Goal: Transaction & Acquisition: Purchase product/service

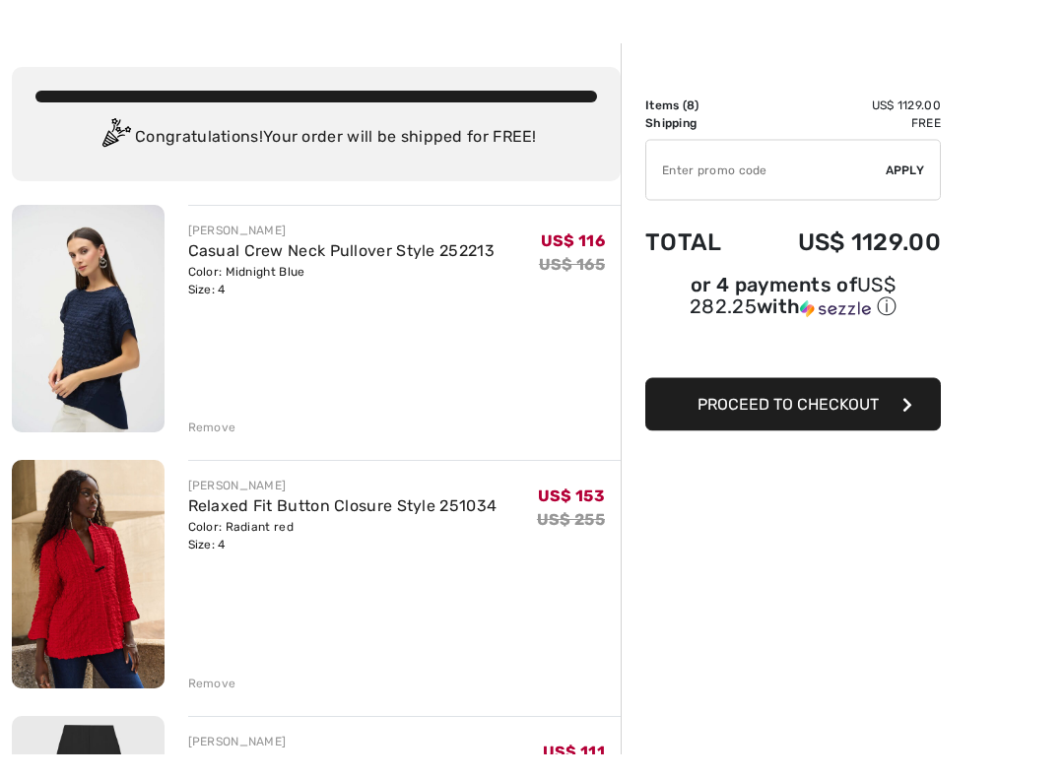
scroll to position [30, 0]
click at [120, 380] on img at bounding box center [88, 343] width 153 height 228
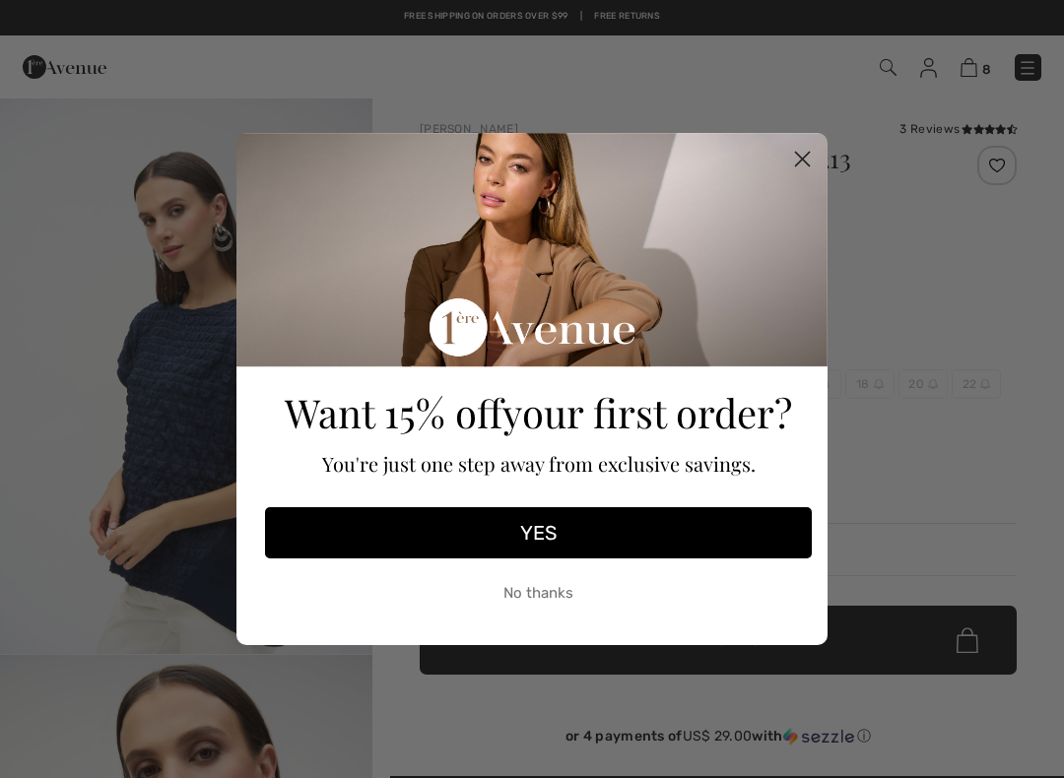
checkbox input "true"
click at [808, 160] on circle "Close dialog" at bounding box center [802, 159] width 33 height 33
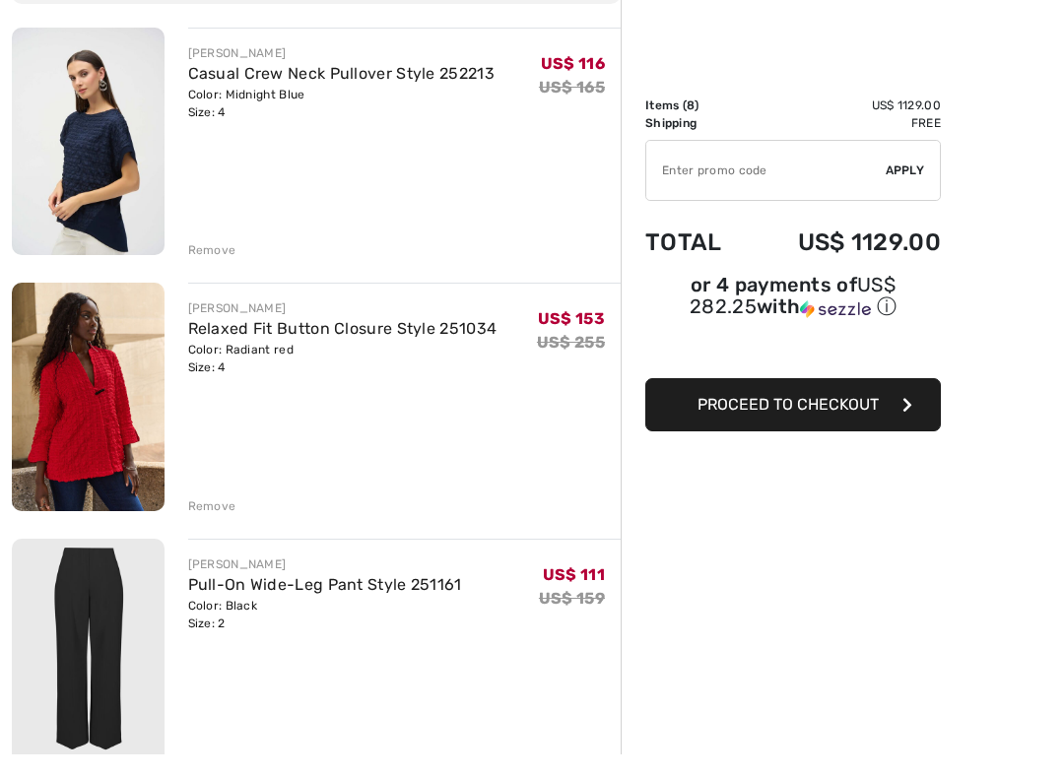
scroll to position [208, 0]
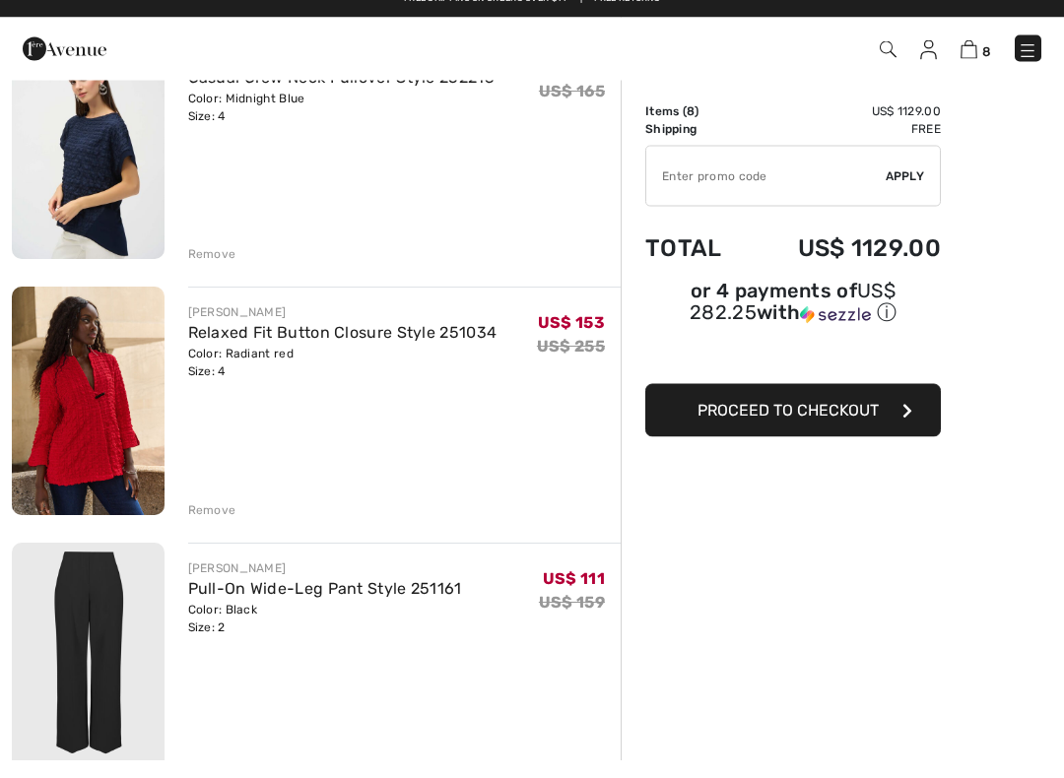
click at [270, 322] on div "[PERSON_NAME]" at bounding box center [342, 331] width 309 height 18
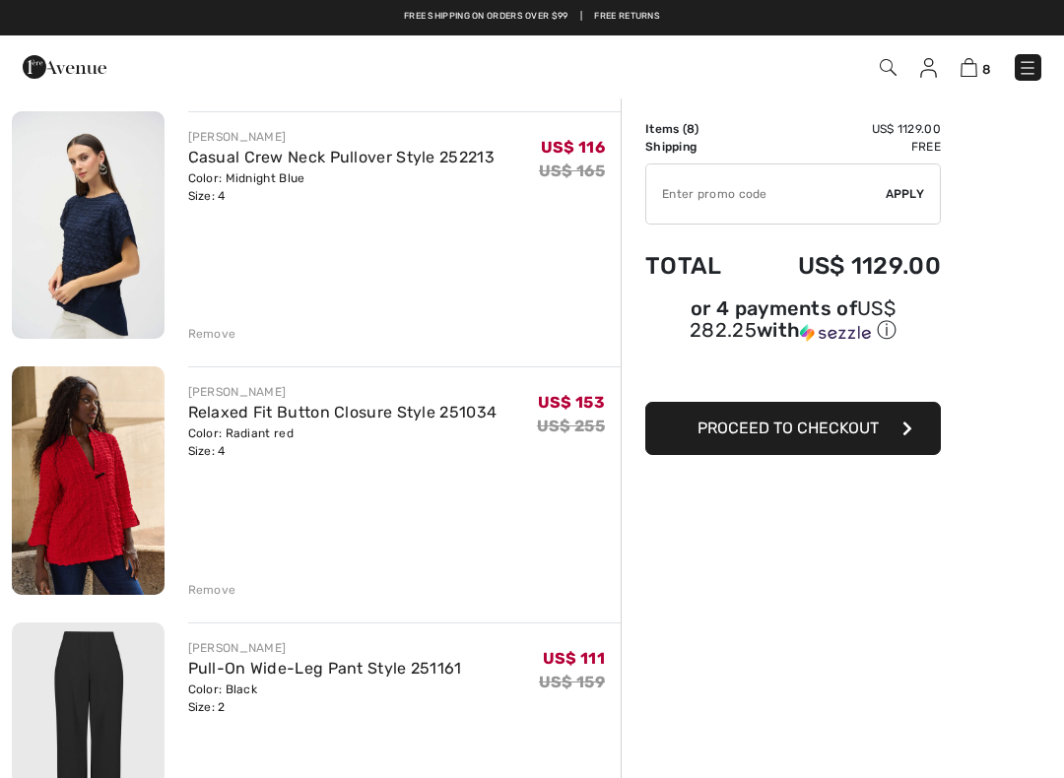
scroll to position [137, 0]
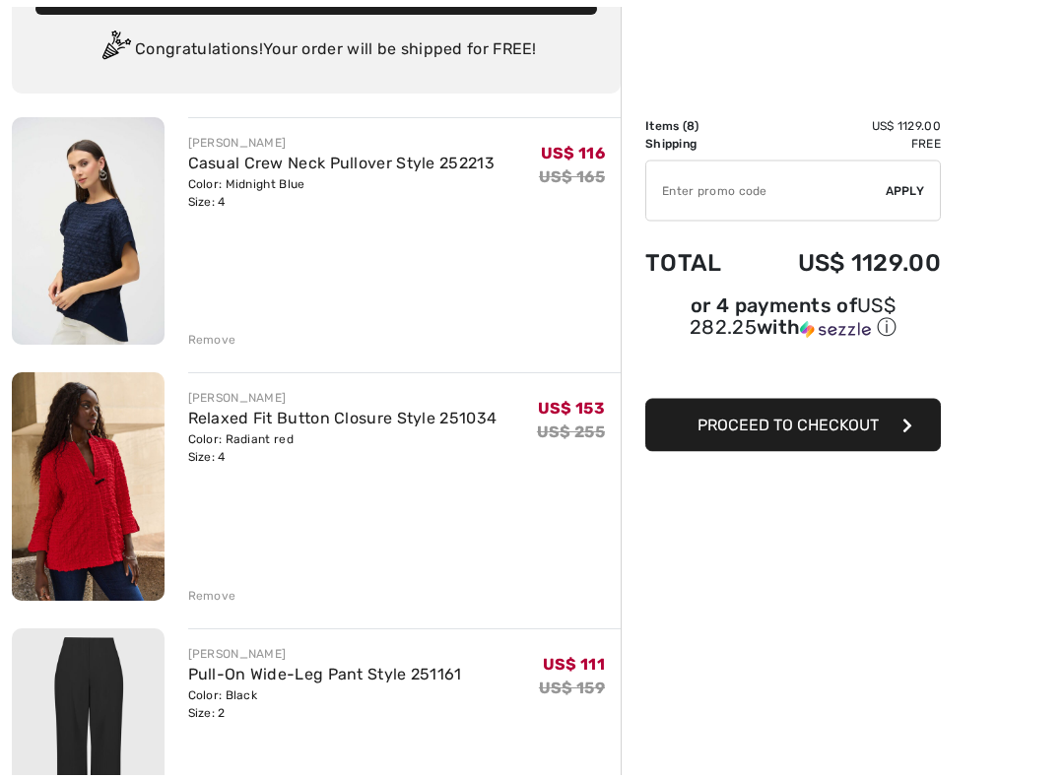
click at [253, 398] on div "[PERSON_NAME]" at bounding box center [342, 402] width 309 height 18
click at [108, 459] on img at bounding box center [88, 490] width 153 height 229
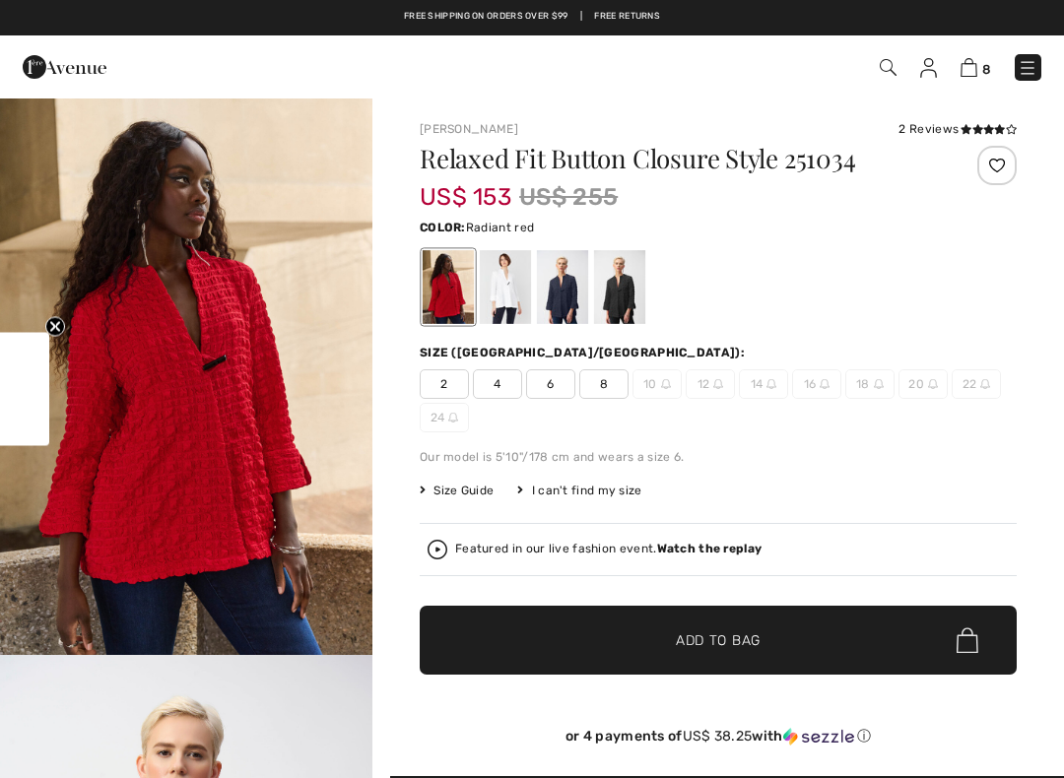
checkbox input "true"
click at [578, 283] on div at bounding box center [562, 287] width 51 height 74
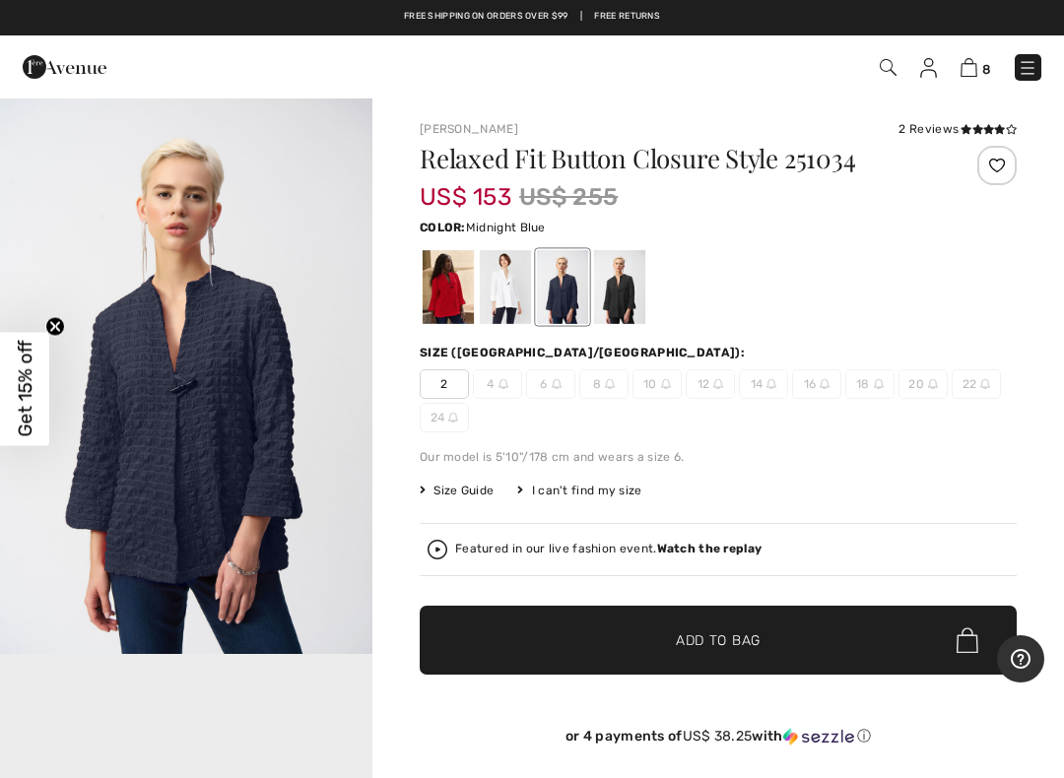
click at [479, 498] on span "Size Guide" at bounding box center [457, 491] width 74 height 18
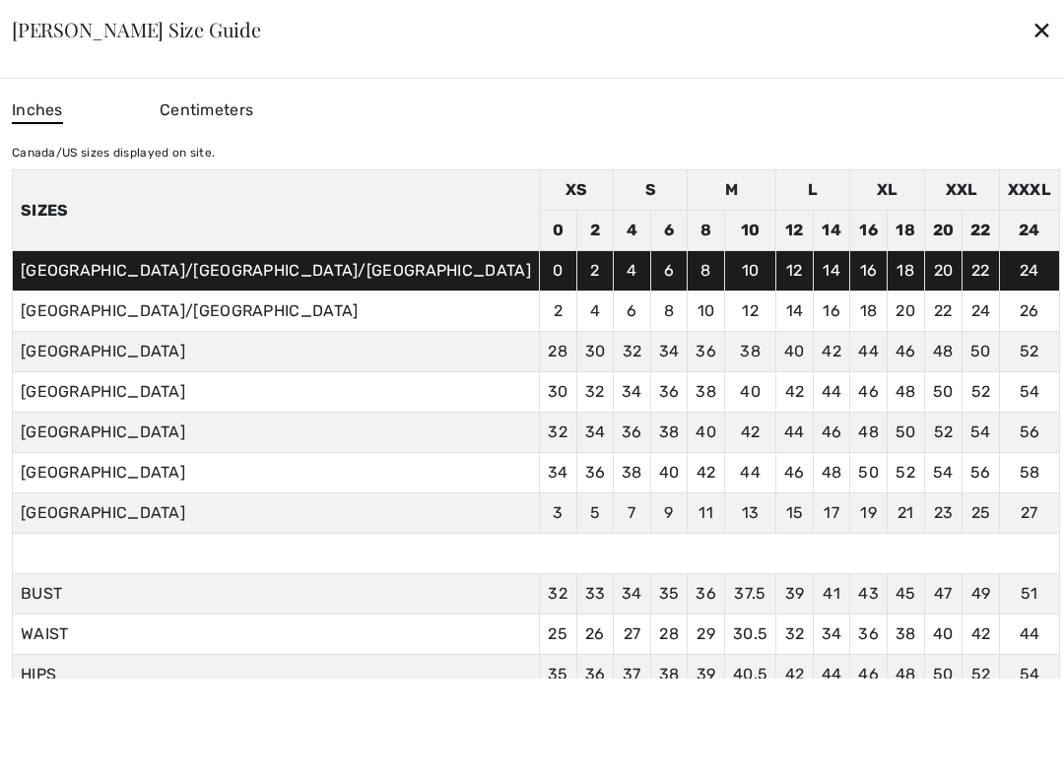
click at [1032, 41] on div "✕" at bounding box center [1042, 29] width 21 height 41
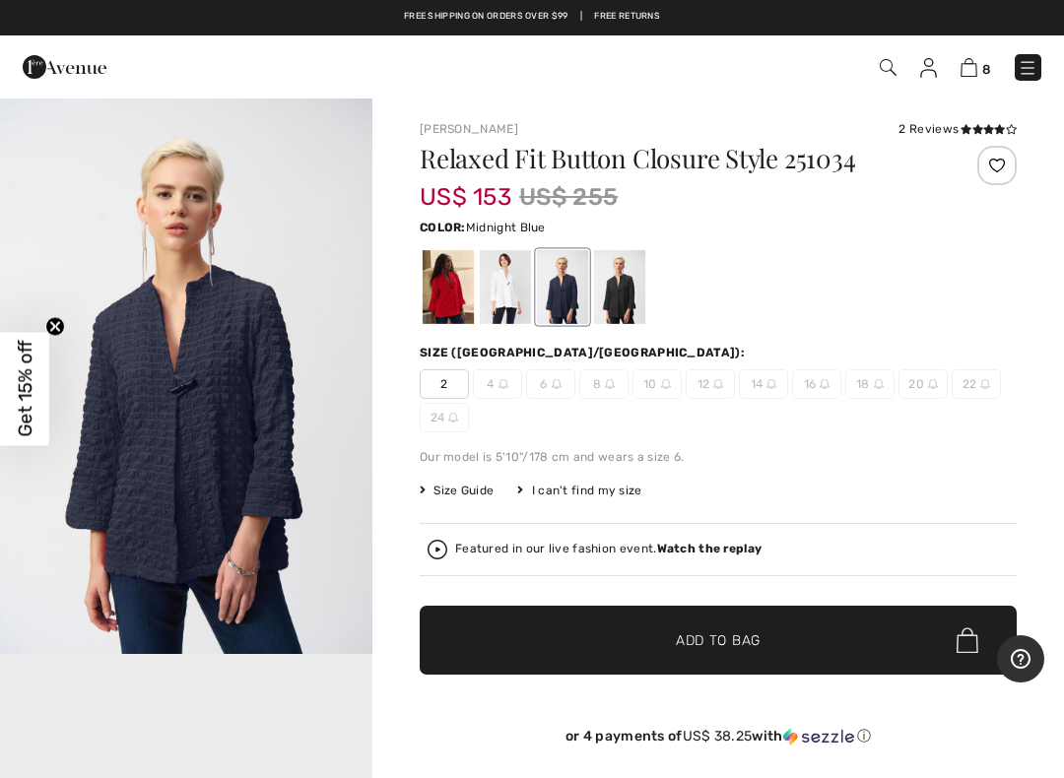
click at [975, 77] on img at bounding box center [969, 67] width 17 height 19
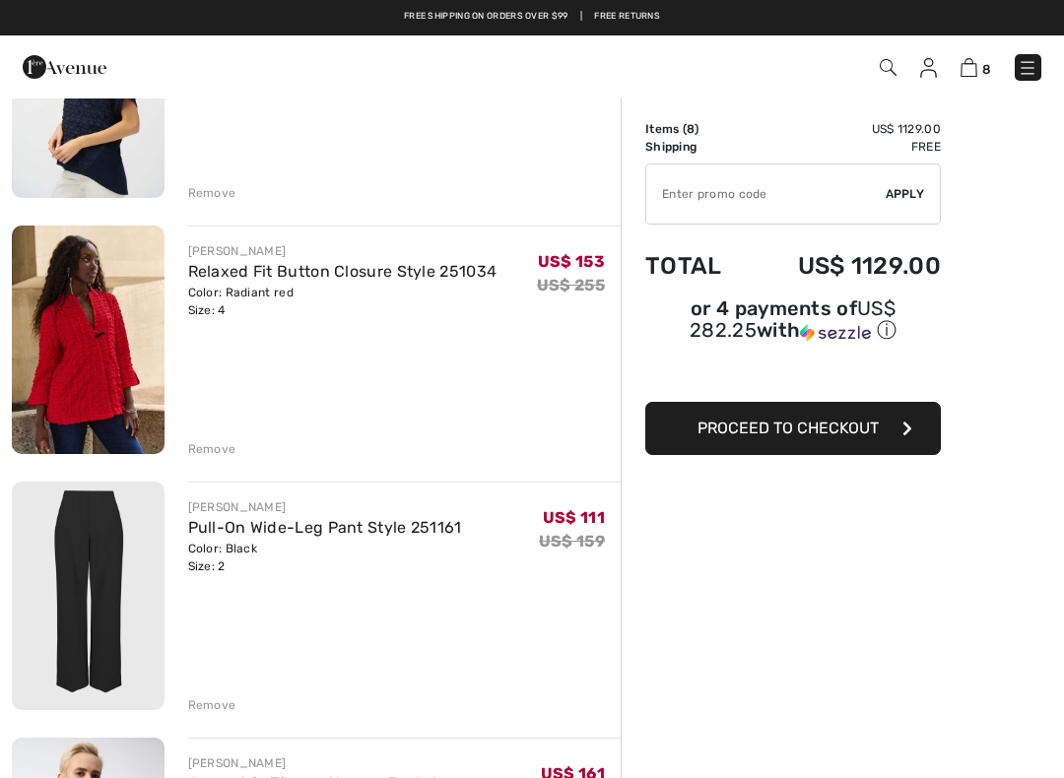
scroll to position [283, 0]
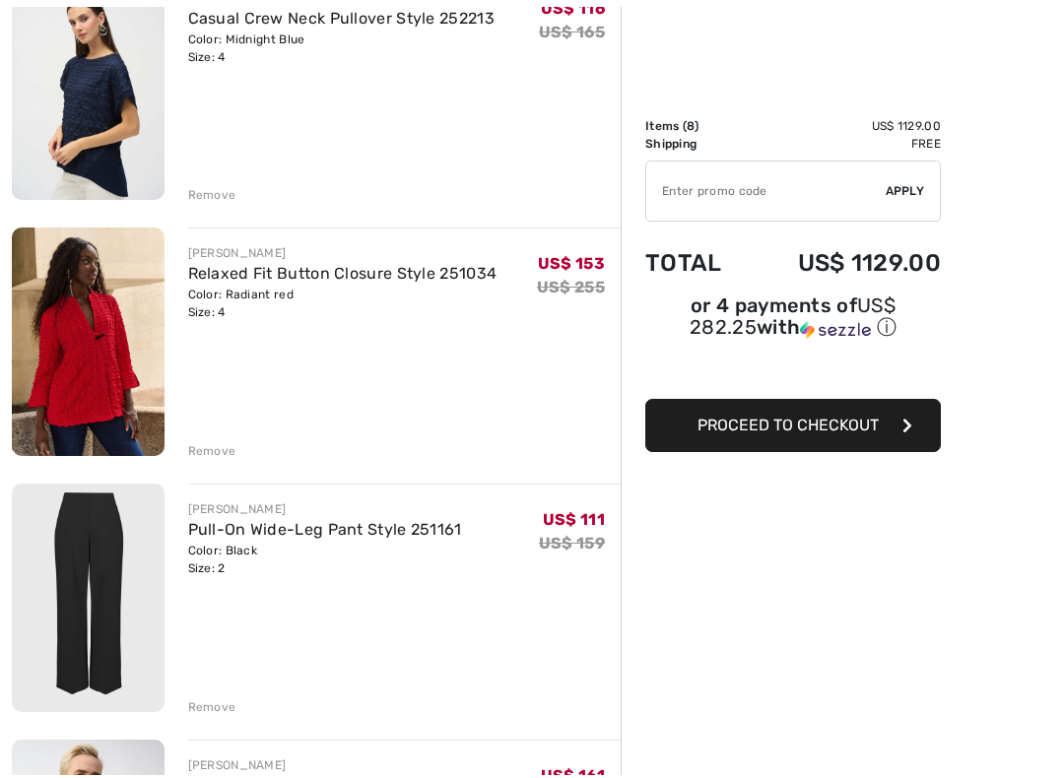
click at [286, 258] on div "[PERSON_NAME]" at bounding box center [342, 256] width 309 height 18
click at [101, 390] on img at bounding box center [88, 345] width 153 height 229
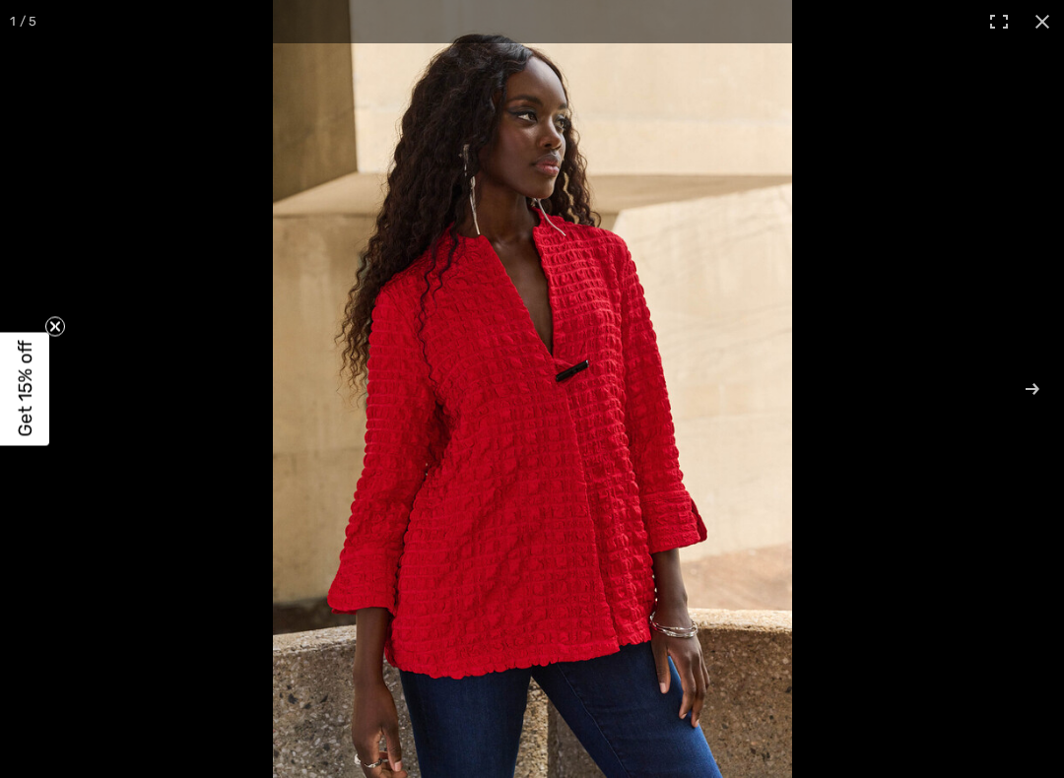
checkbox input "true"
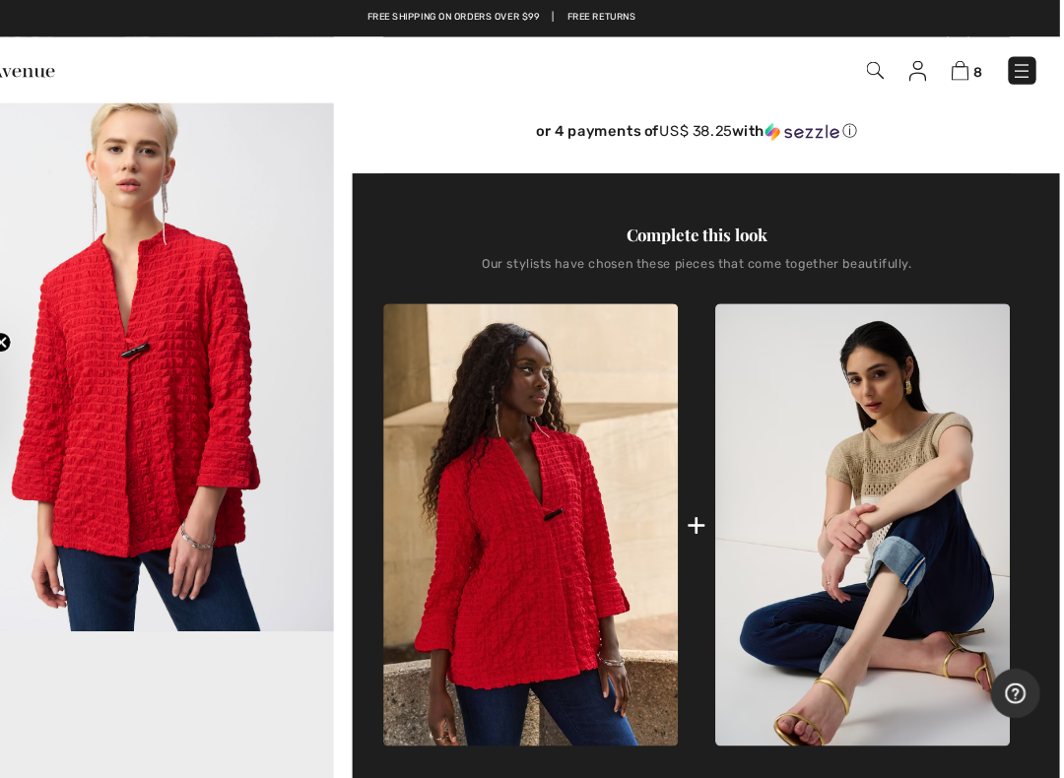
scroll to position [573, 0]
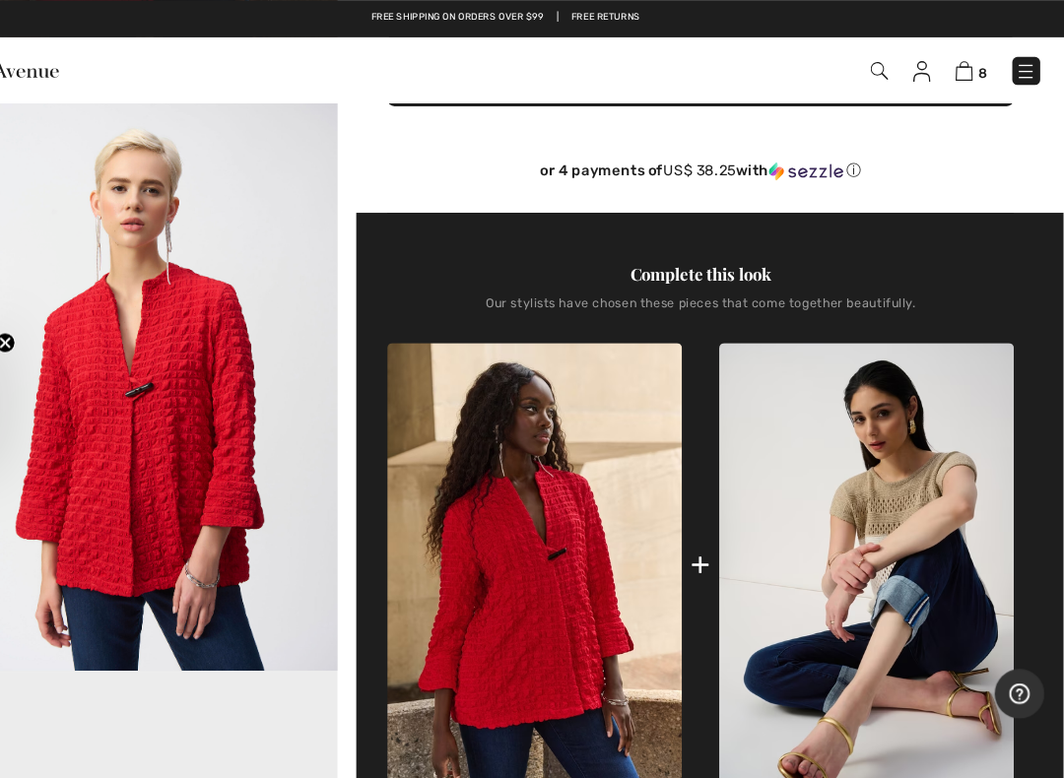
click at [247, 414] on img "2 / 5" at bounding box center [186, 361] width 372 height 558
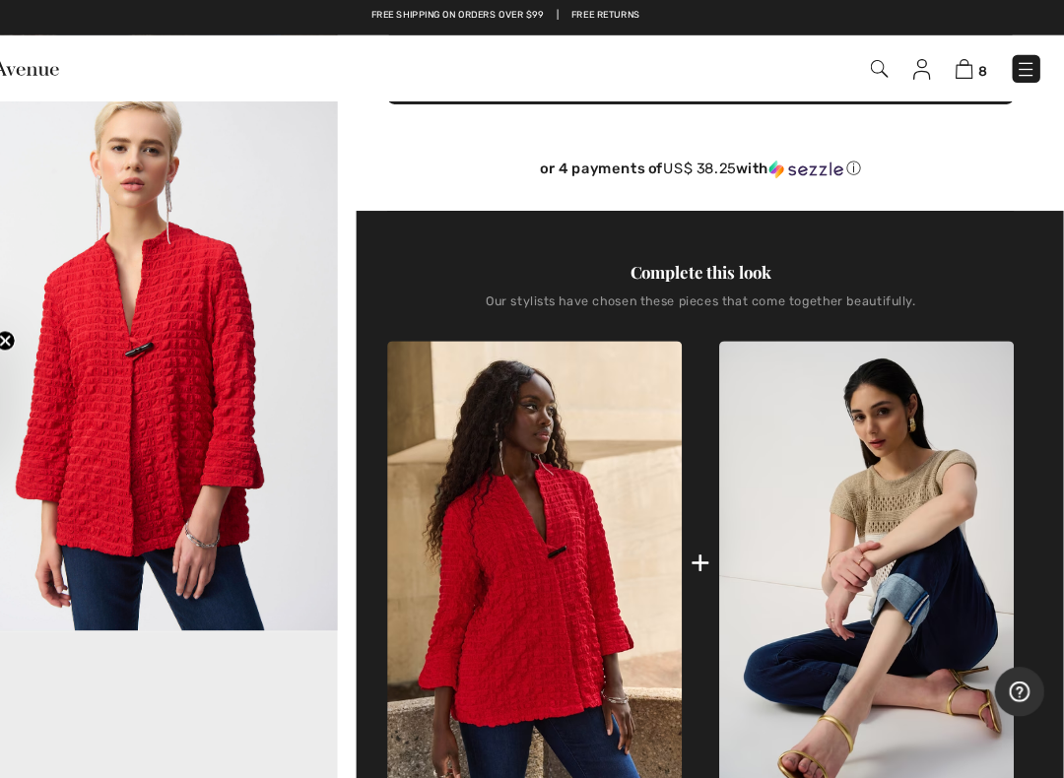
scroll to position [34, 0]
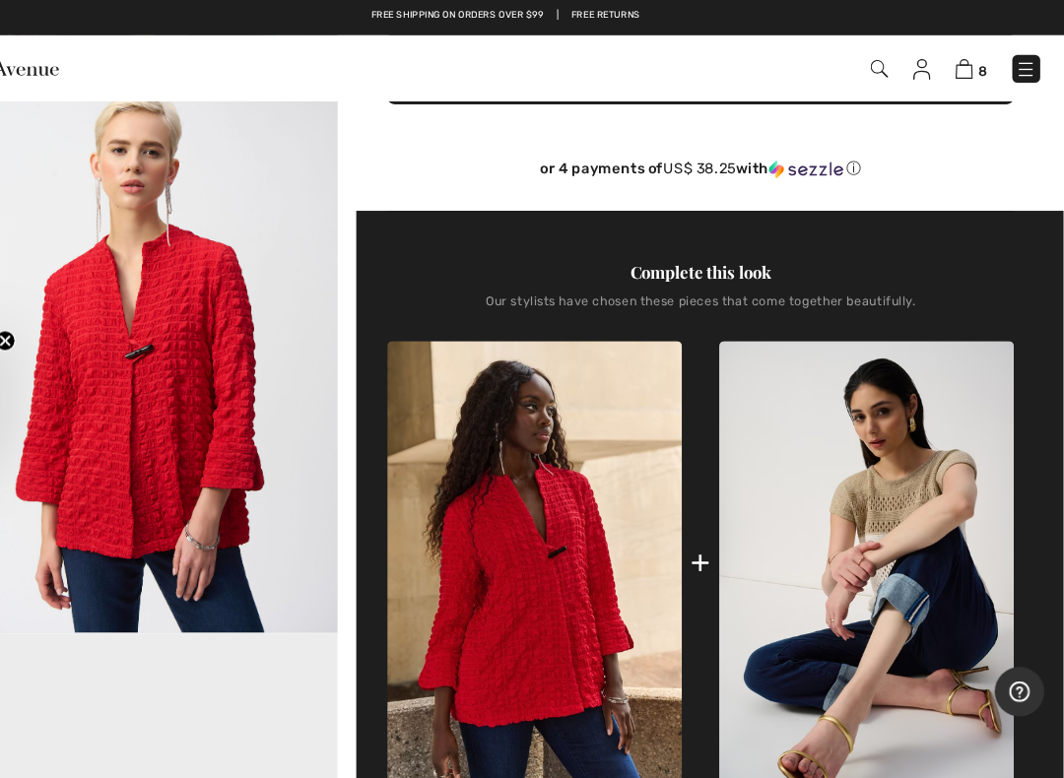
click at [194, 431] on img "2 / 5" at bounding box center [186, 326] width 372 height 558
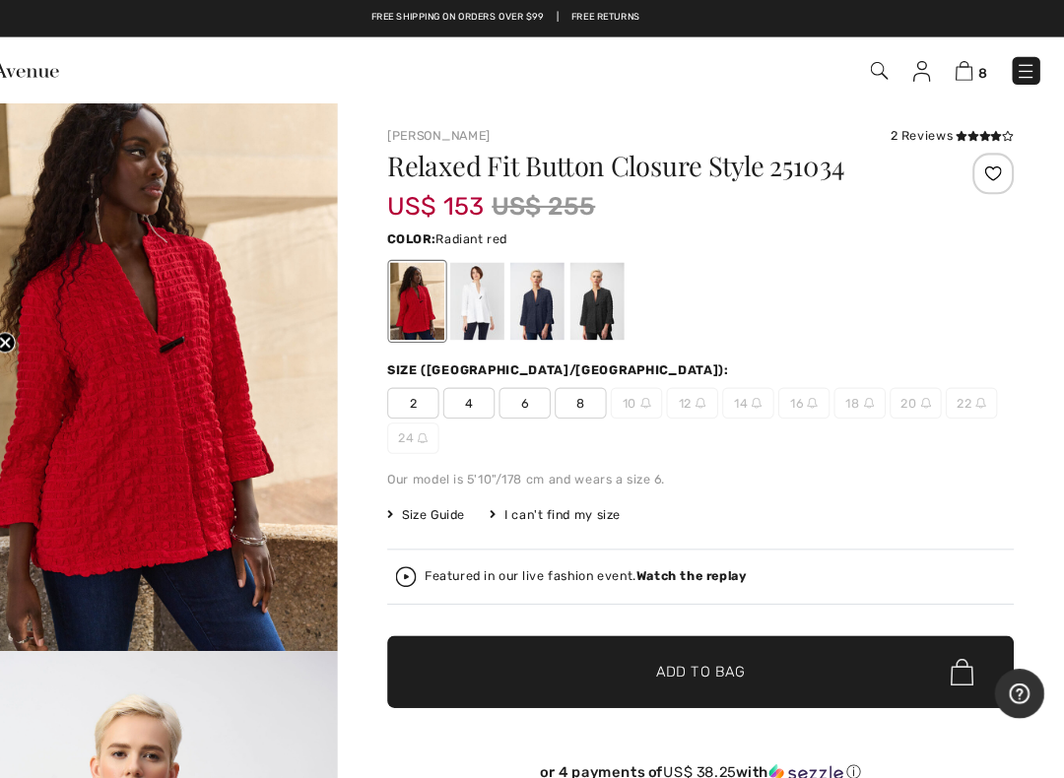
click at [880, 61] on img at bounding box center [888, 67] width 17 height 17
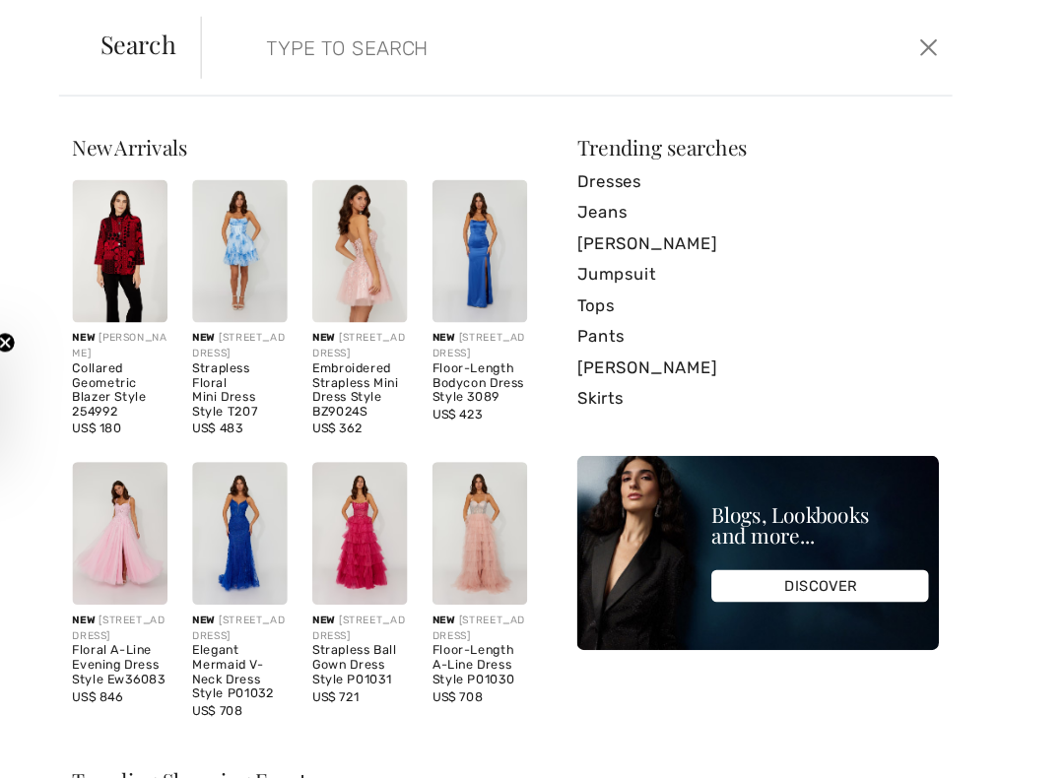
click at [290, 33] on input "search" at bounding box center [527, 45] width 474 height 59
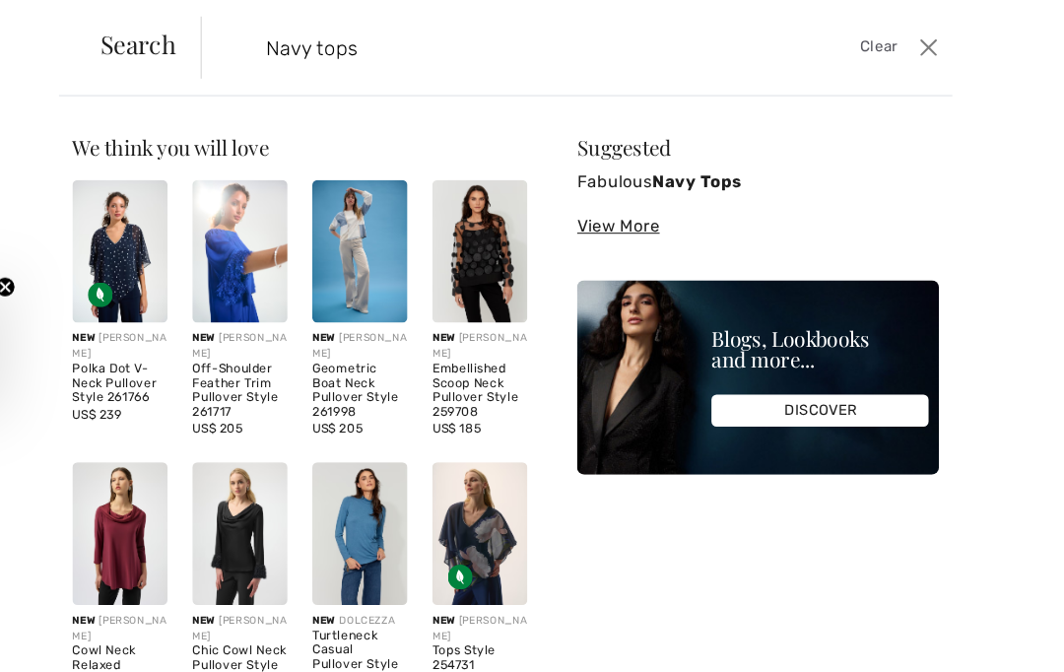
click at [301, 45] on input "Navy tops" at bounding box center [527, 45] width 474 height 59
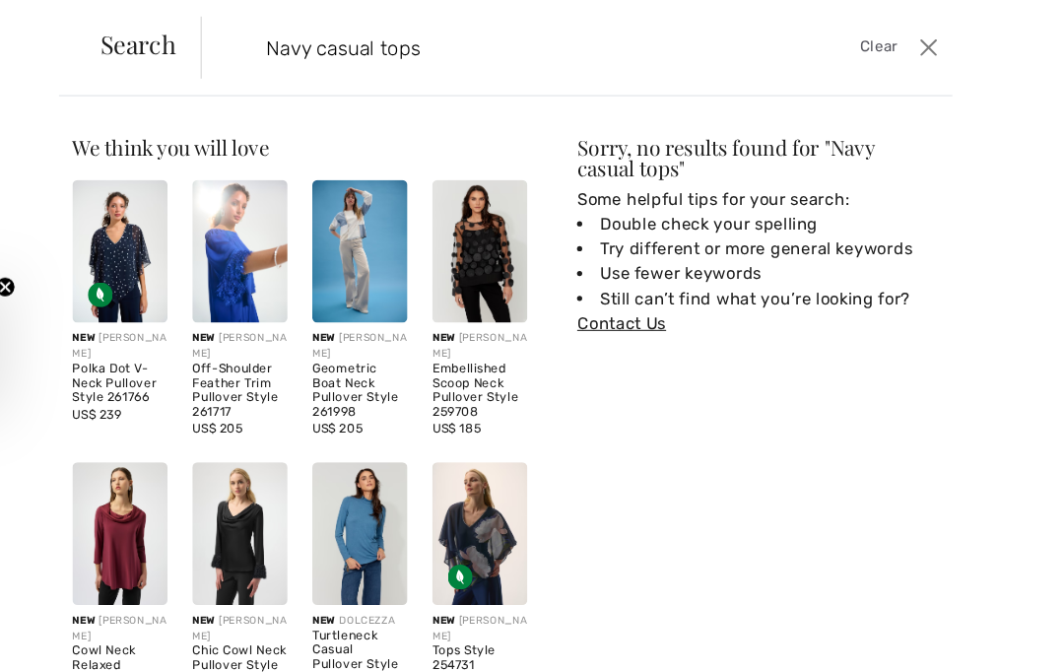
type input "Navy casual tops"
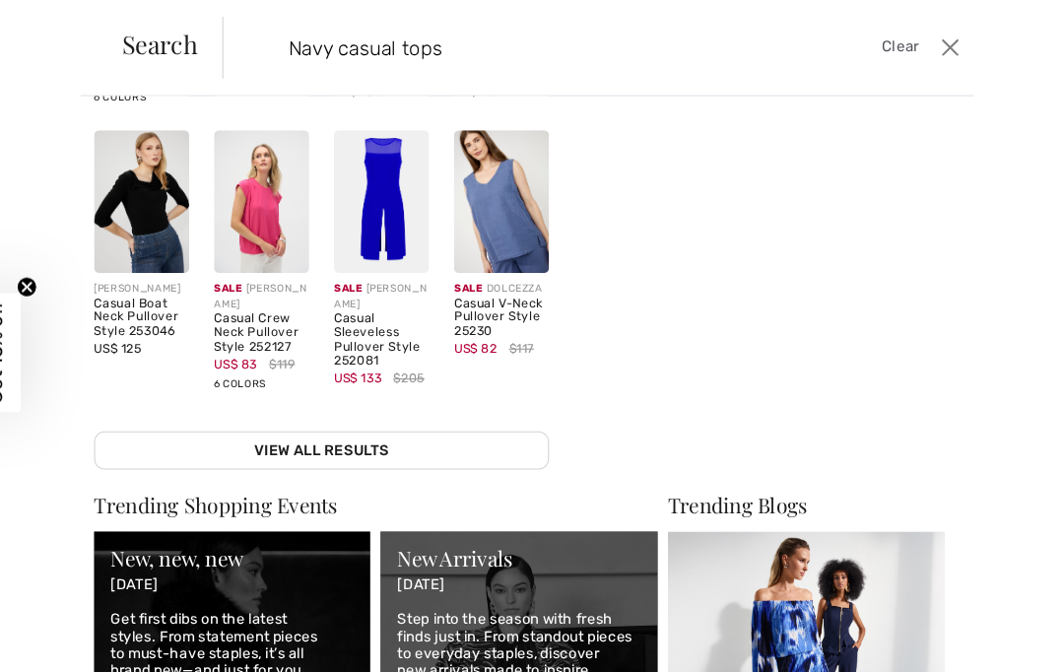
scroll to position [308, 0]
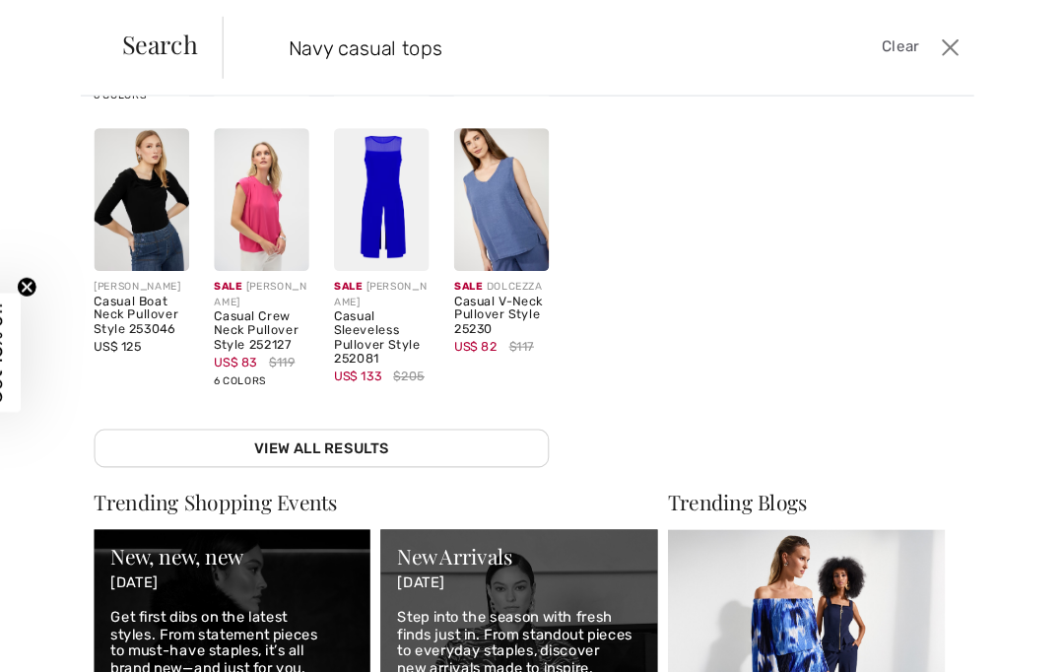
click at [395, 413] on link "View All Results" at bounding box center [335, 427] width 433 height 36
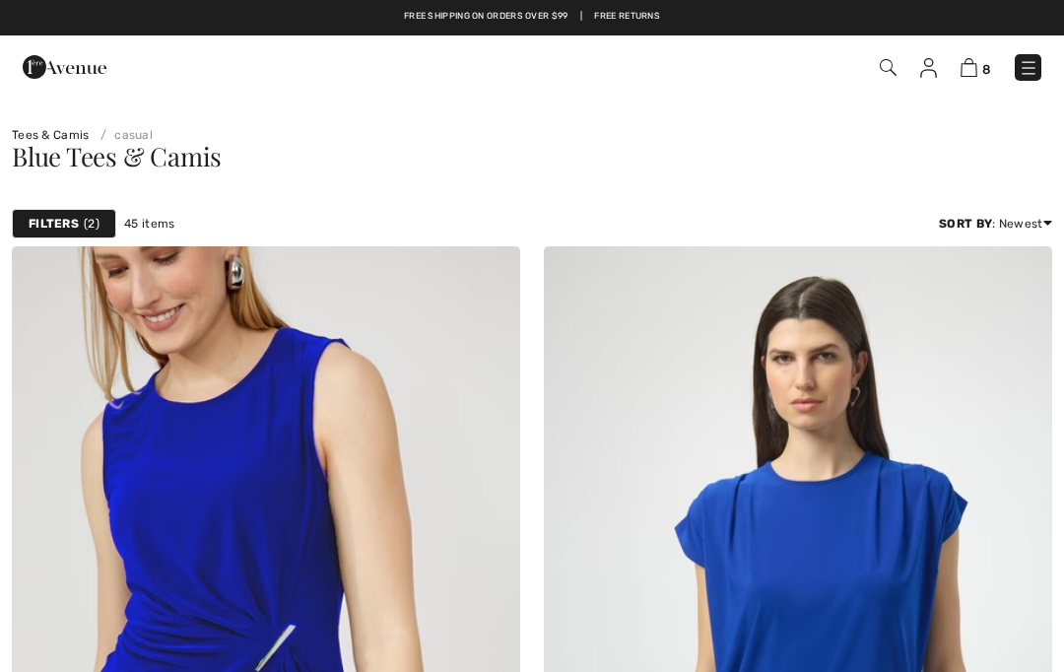
checkbox input "true"
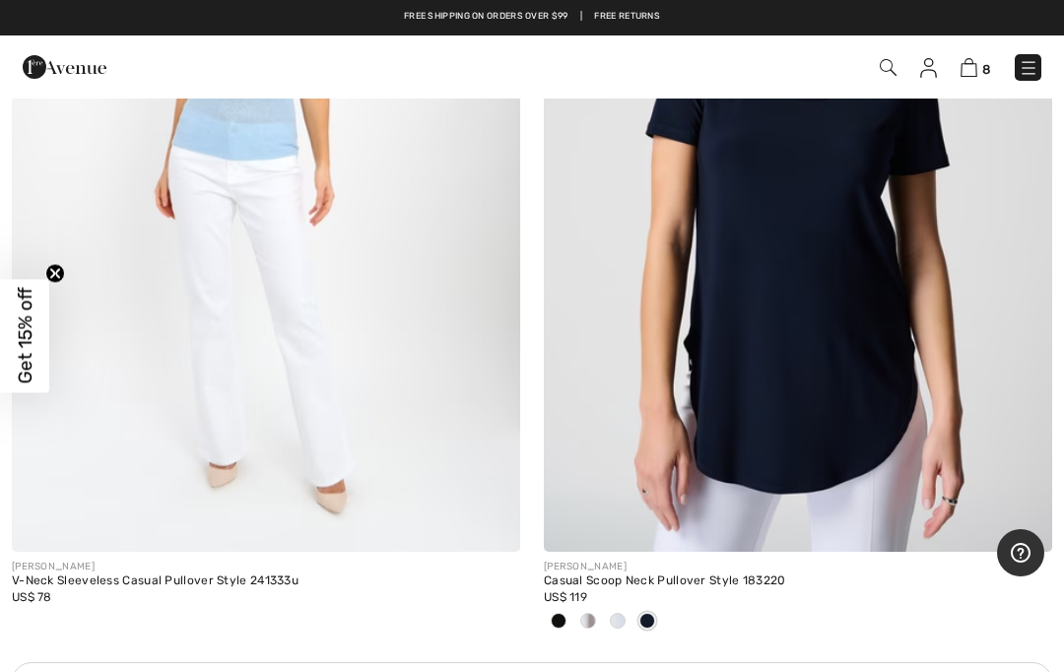
scroll to position [4812, 0]
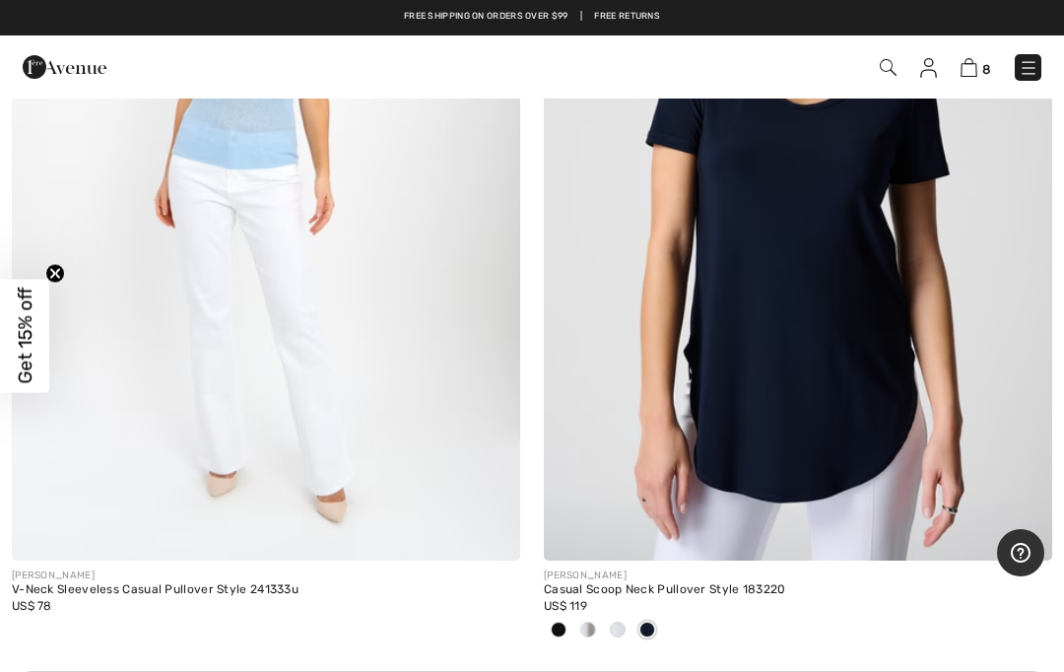
click at [916, 420] on img at bounding box center [798, 179] width 508 height 763
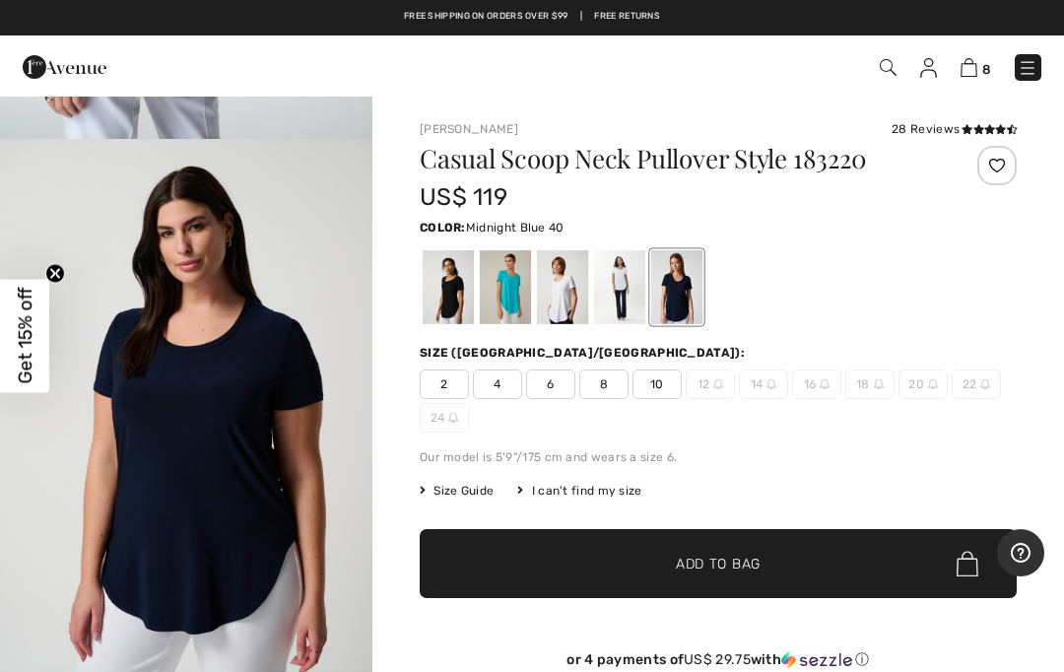
scroll to position [2189, 0]
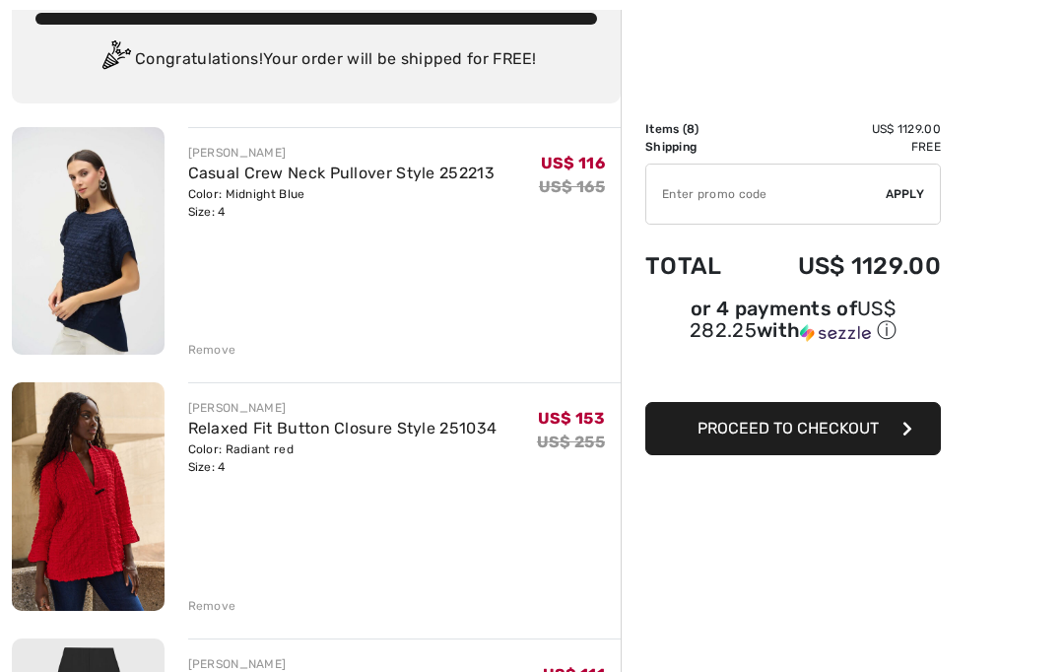
scroll to position [132, 0]
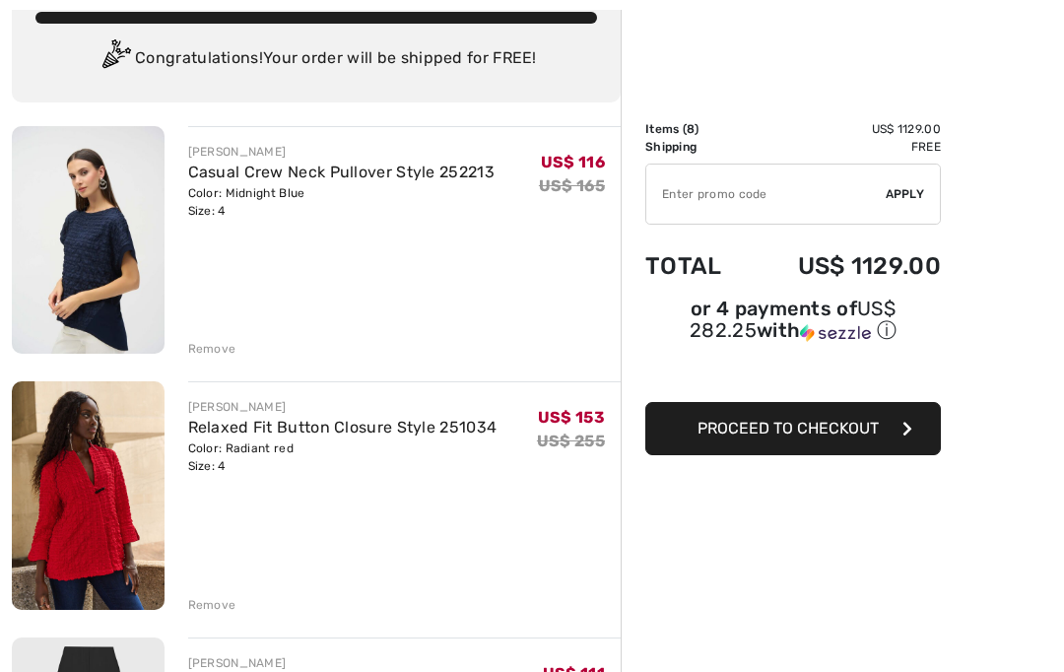
click at [224, 351] on div "Remove" at bounding box center [212, 349] width 48 height 18
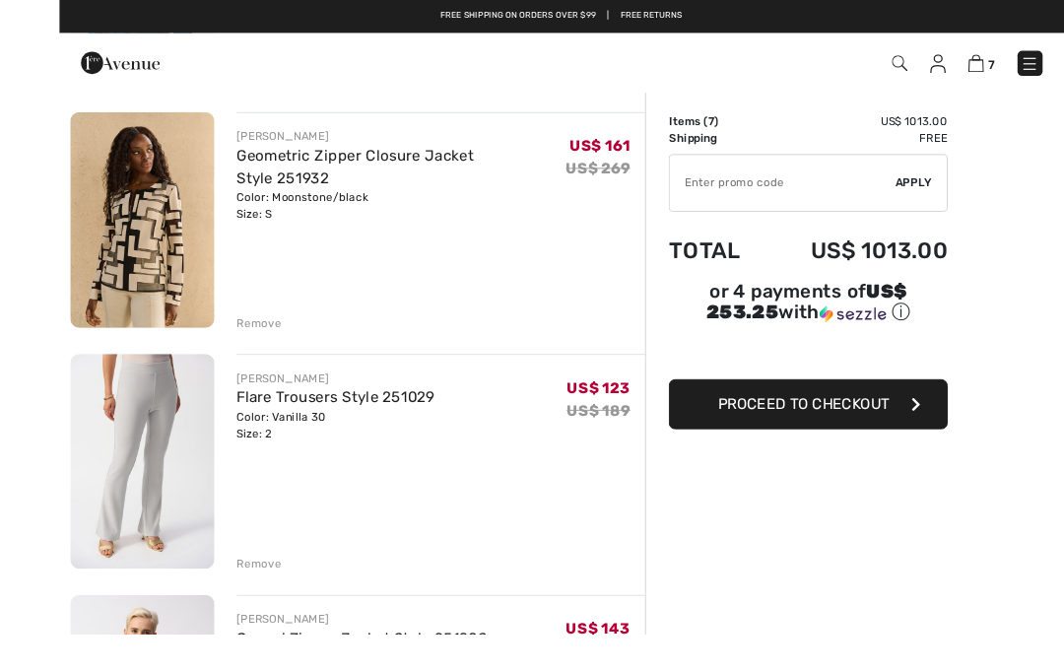
scroll to position [888, 0]
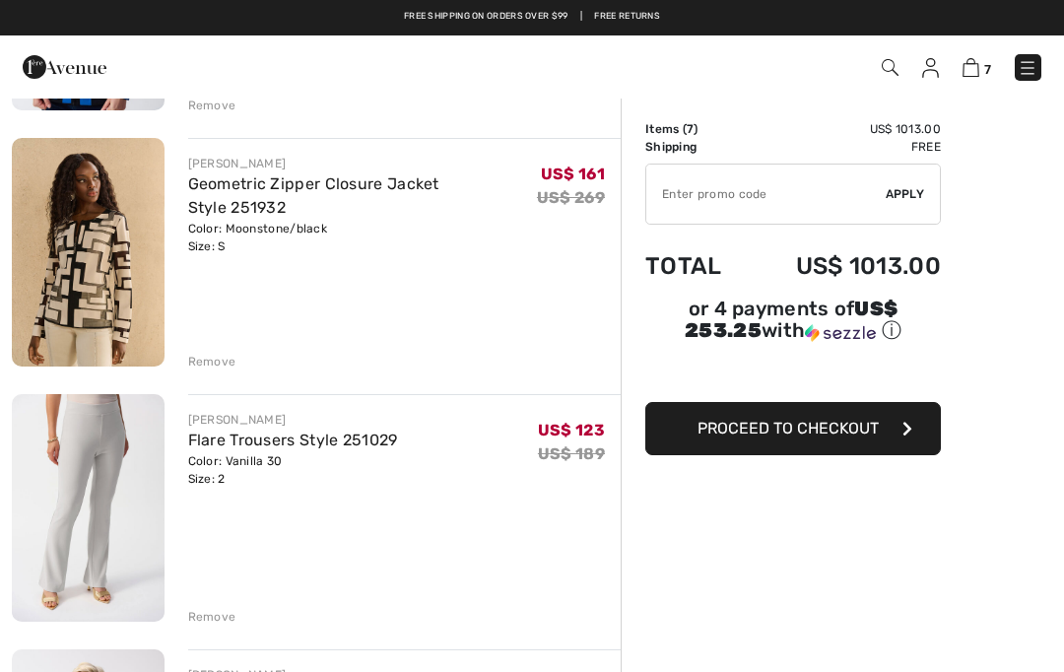
click at [262, 420] on div "[PERSON_NAME]" at bounding box center [293, 420] width 210 height 18
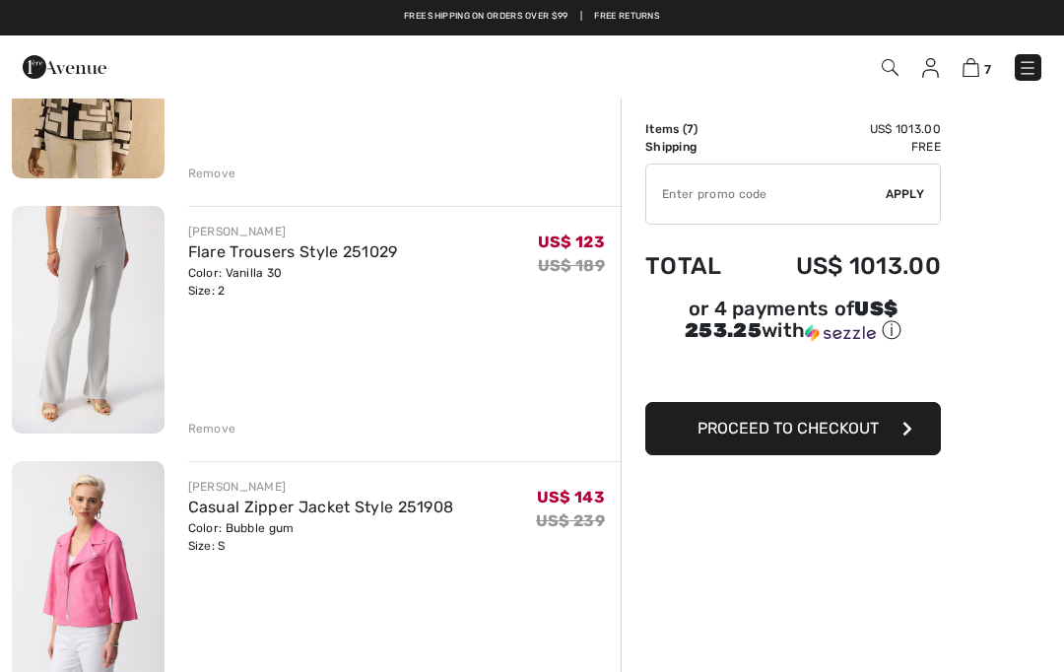
scroll to position [1075, 0]
click at [236, 222] on div "[PERSON_NAME] Flare Trousers Style 251029 Color: Vanilla 30 Size: 2 Final Sale …" at bounding box center [404, 323] width 433 height 232
click at [254, 243] on link "Flare Trousers Style 251029" at bounding box center [293, 252] width 210 height 19
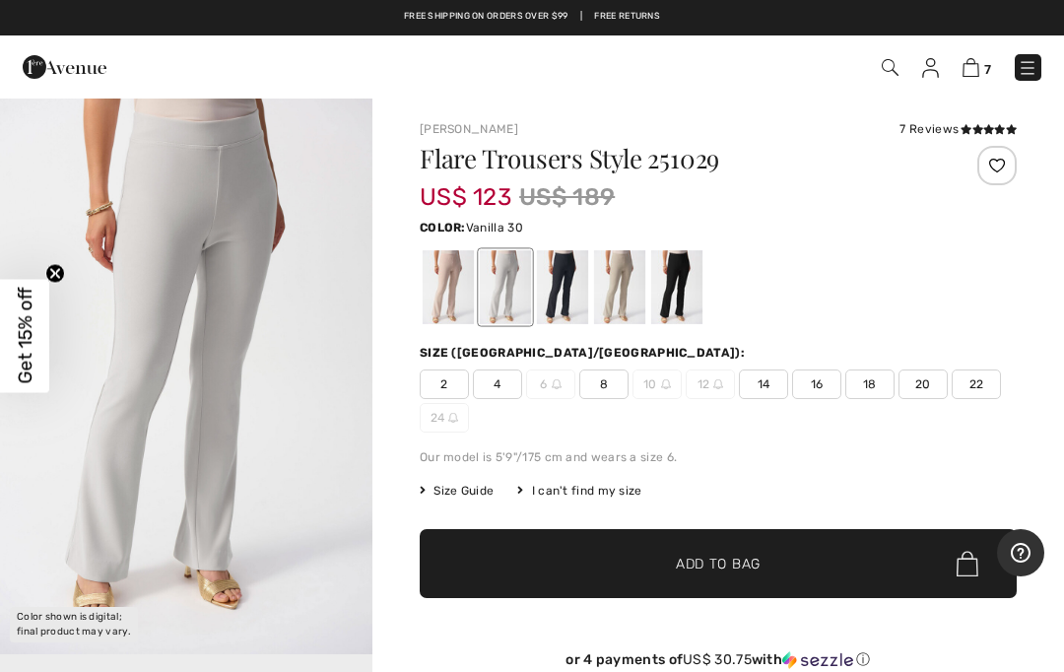
click at [455, 379] on span "2" at bounding box center [444, 384] width 49 height 30
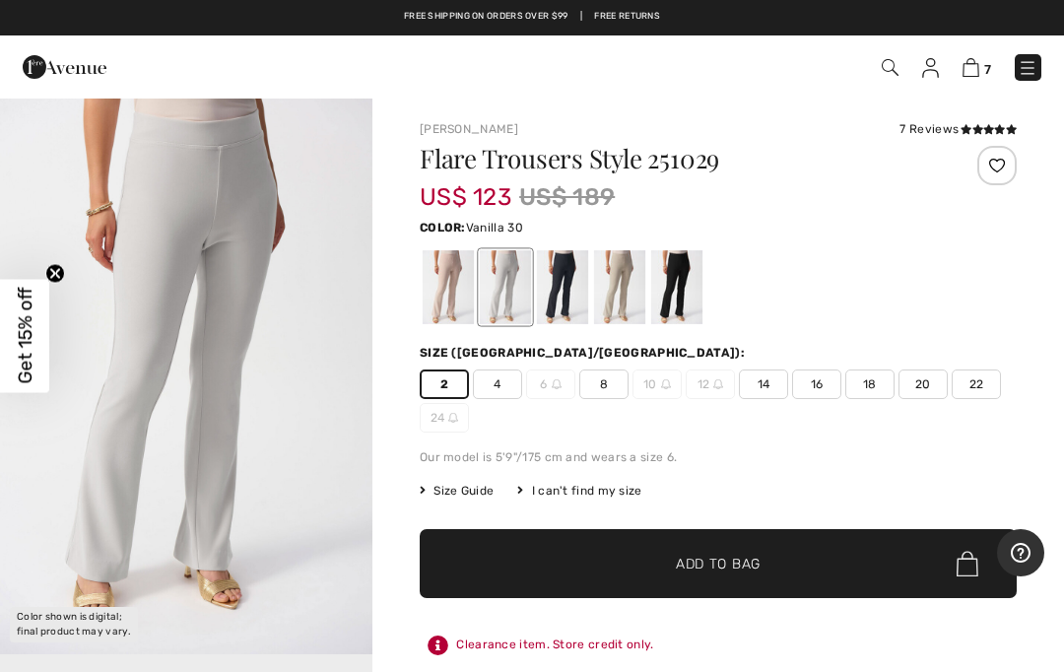
click at [627, 303] on div at bounding box center [619, 287] width 51 height 74
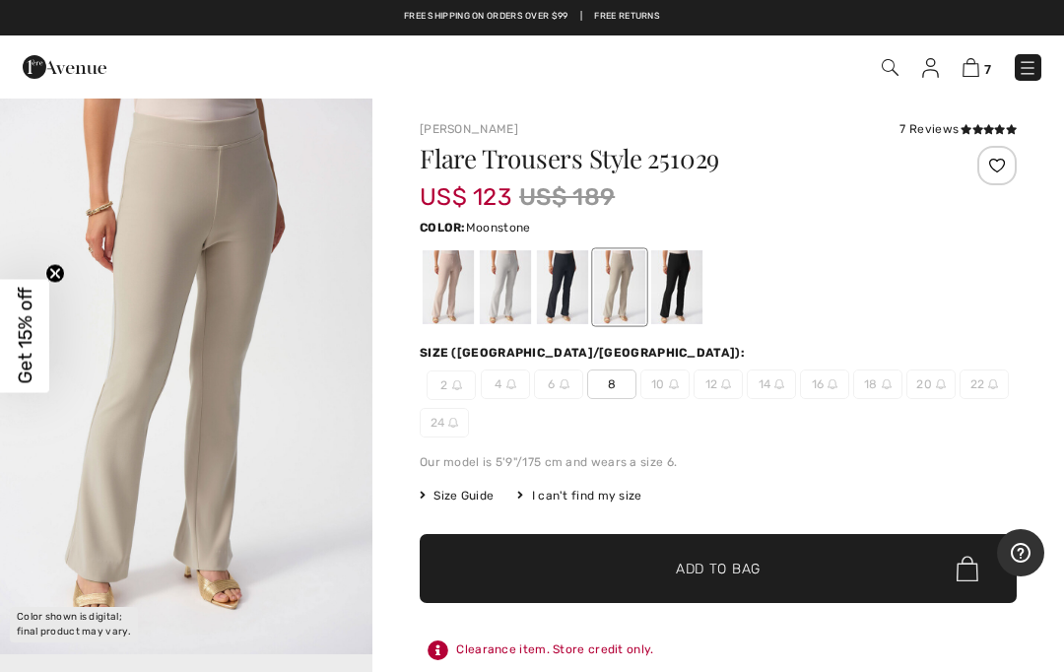
click at [565, 316] on div at bounding box center [562, 287] width 51 height 74
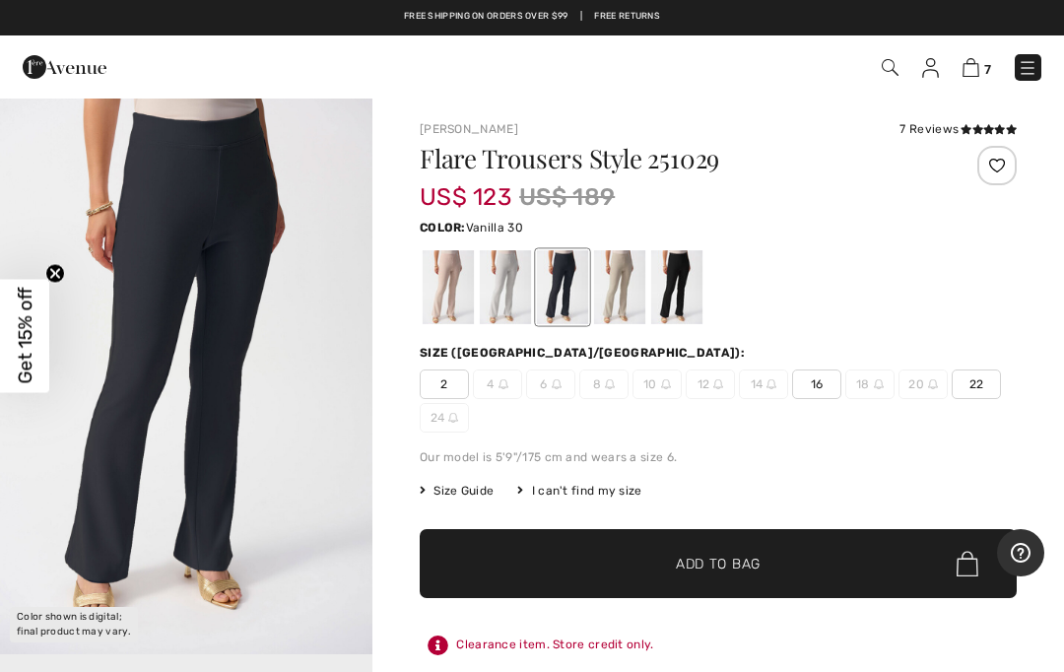
click at [504, 308] on div at bounding box center [505, 287] width 51 height 74
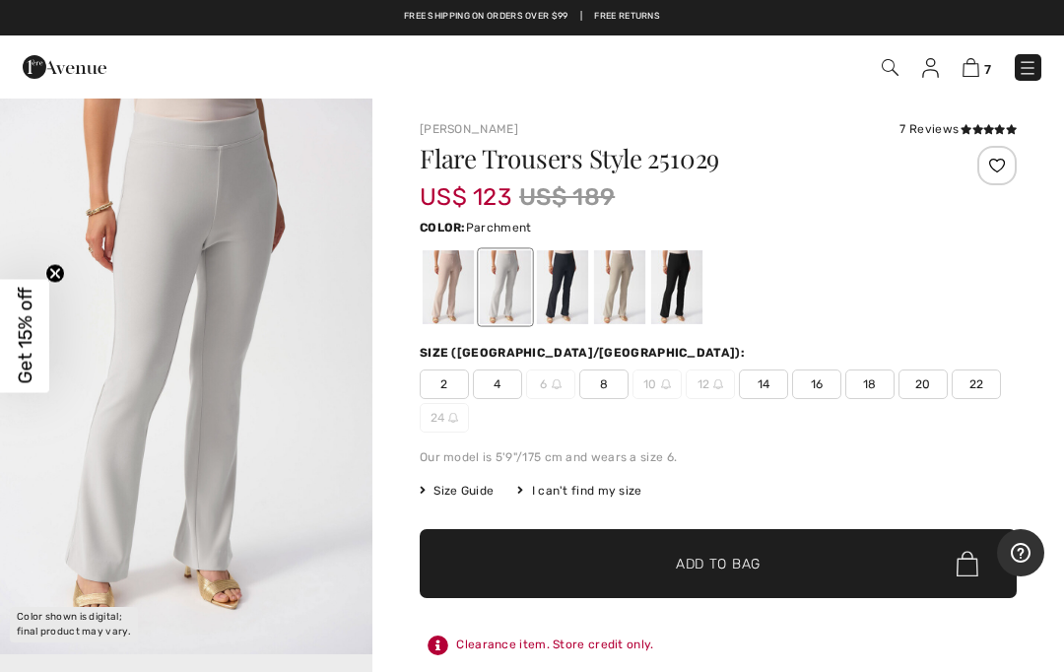
click at [461, 324] on div at bounding box center [448, 287] width 51 height 74
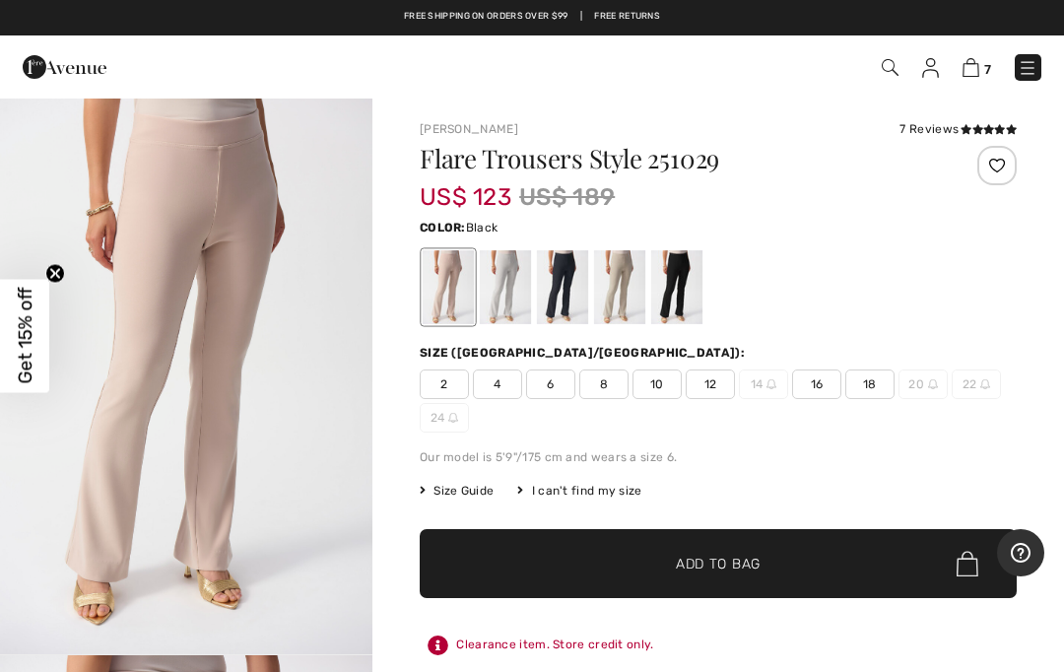
click at [679, 311] on div at bounding box center [676, 287] width 51 height 74
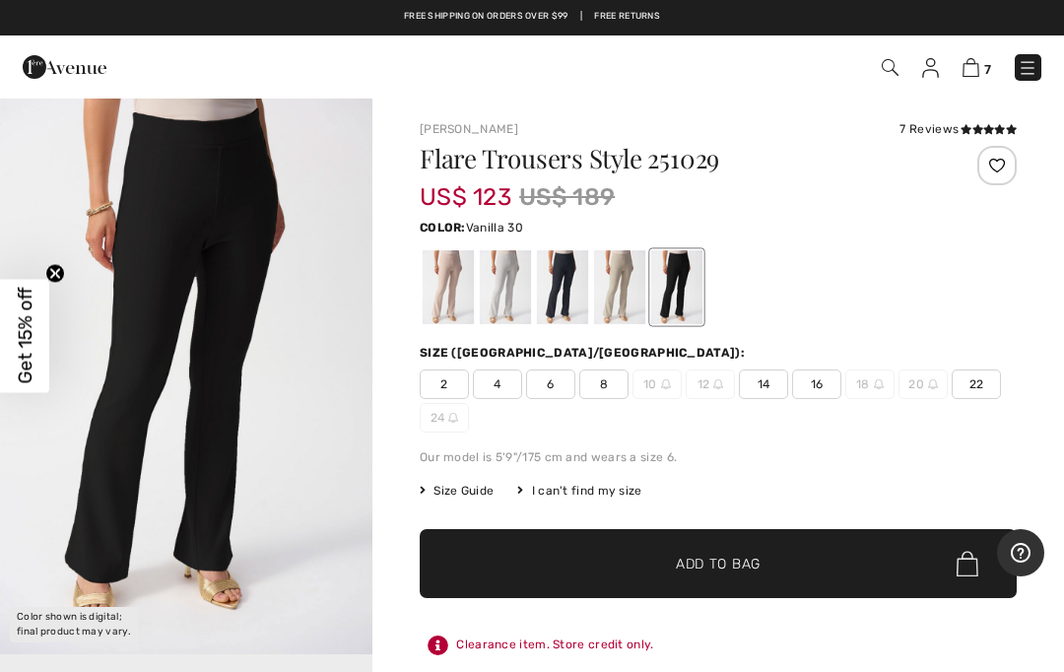
click at [513, 314] on div at bounding box center [505, 287] width 51 height 74
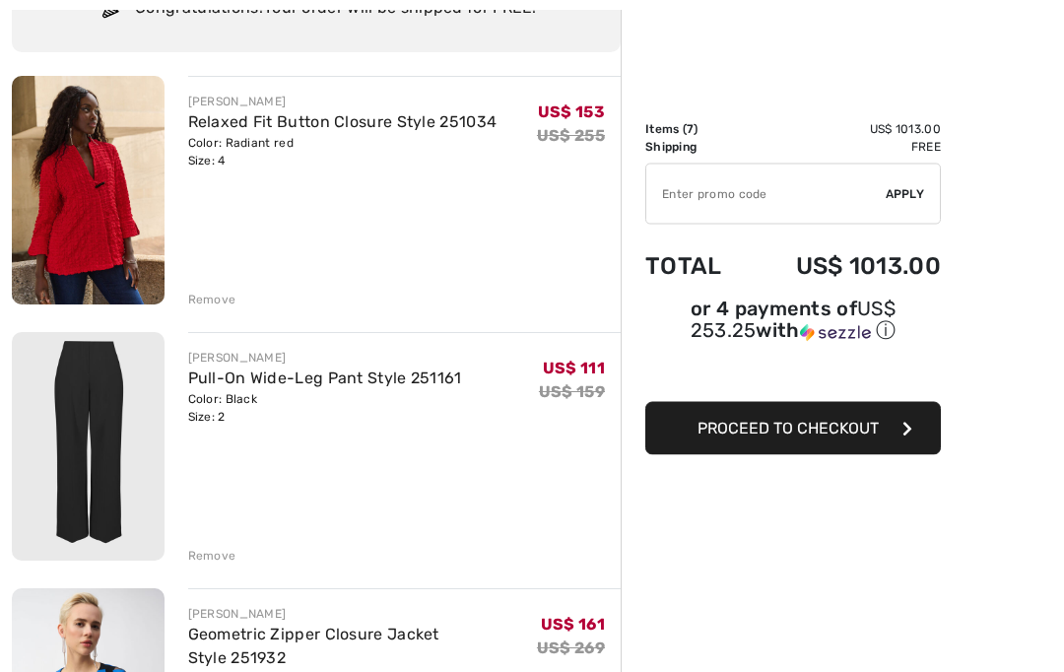
scroll to position [188, 0]
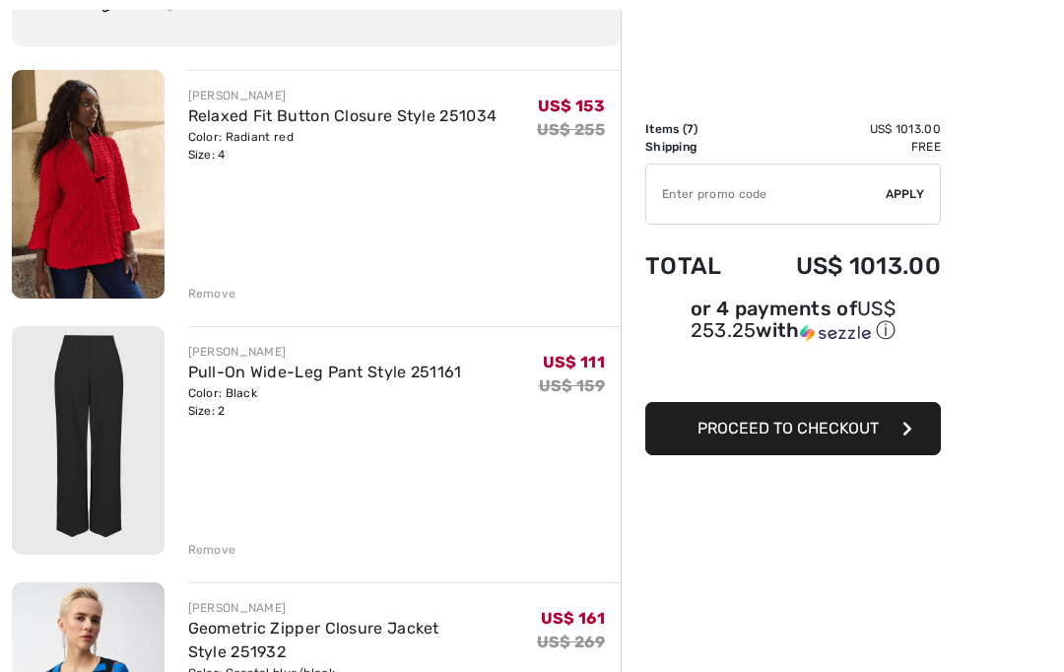
click at [279, 367] on link "Pull-On Wide-Leg Pant Style 251161" at bounding box center [325, 372] width 274 height 19
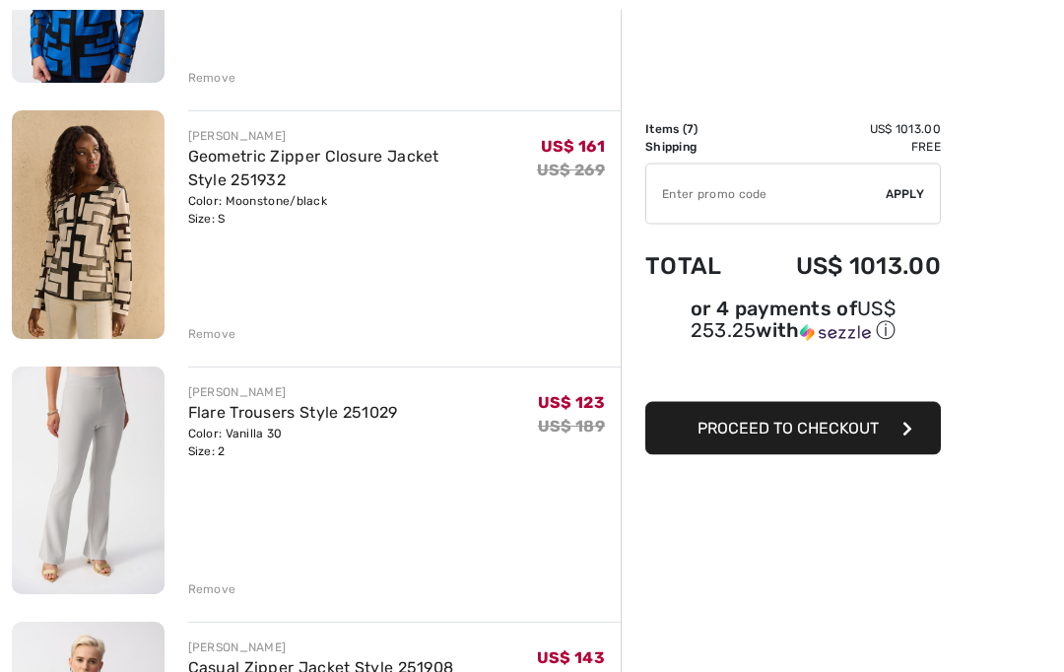
scroll to position [919, 0]
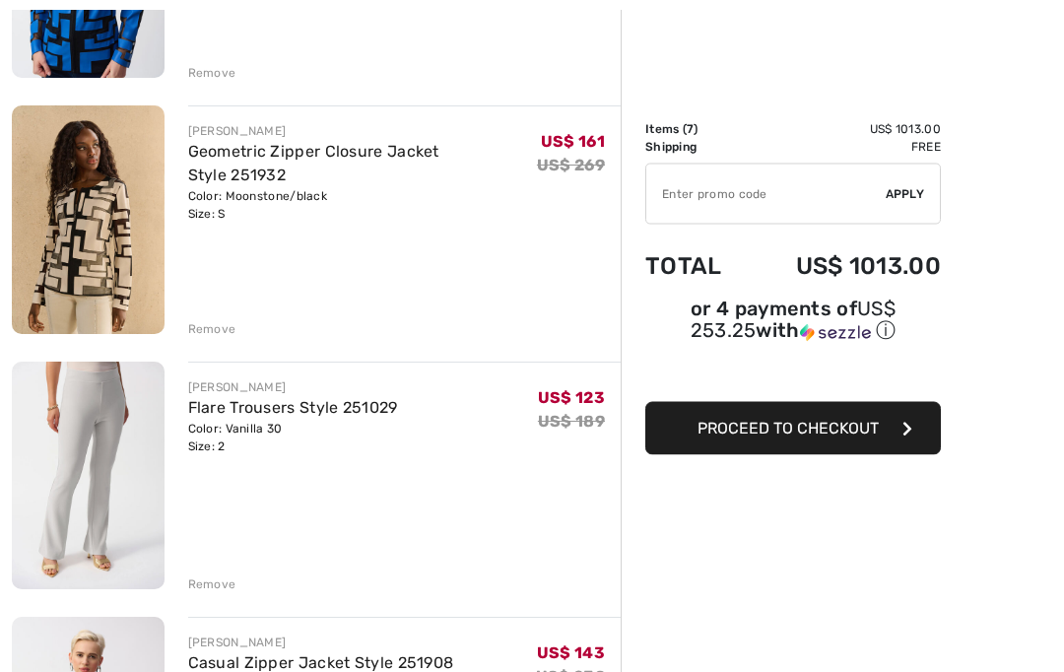
click at [296, 415] on link "Flare Trousers Style 251029" at bounding box center [293, 408] width 210 height 19
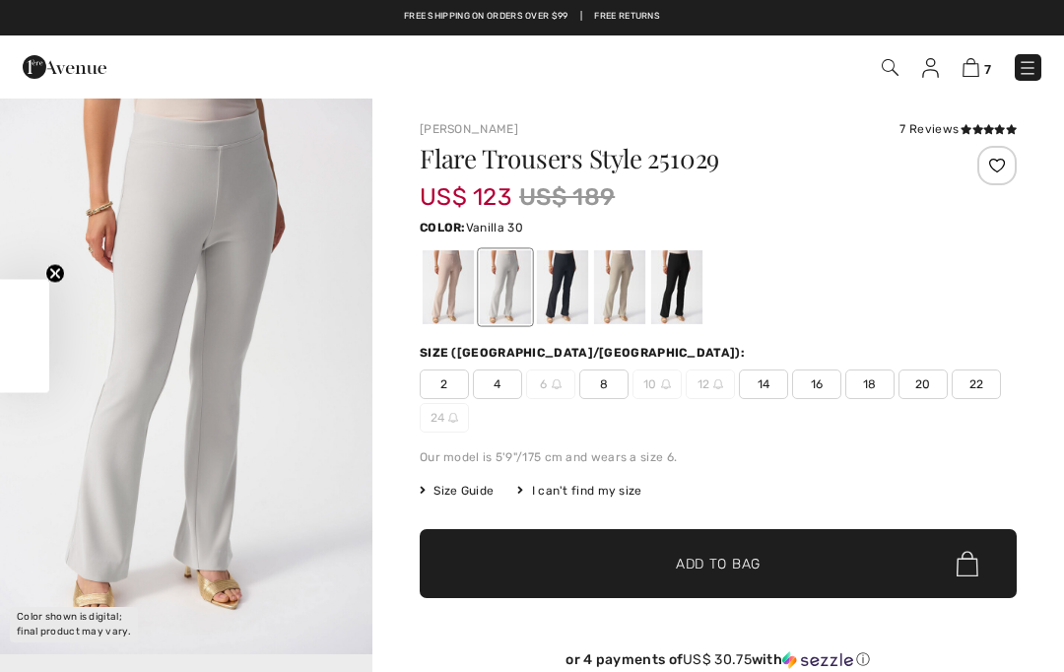
checkbox input "true"
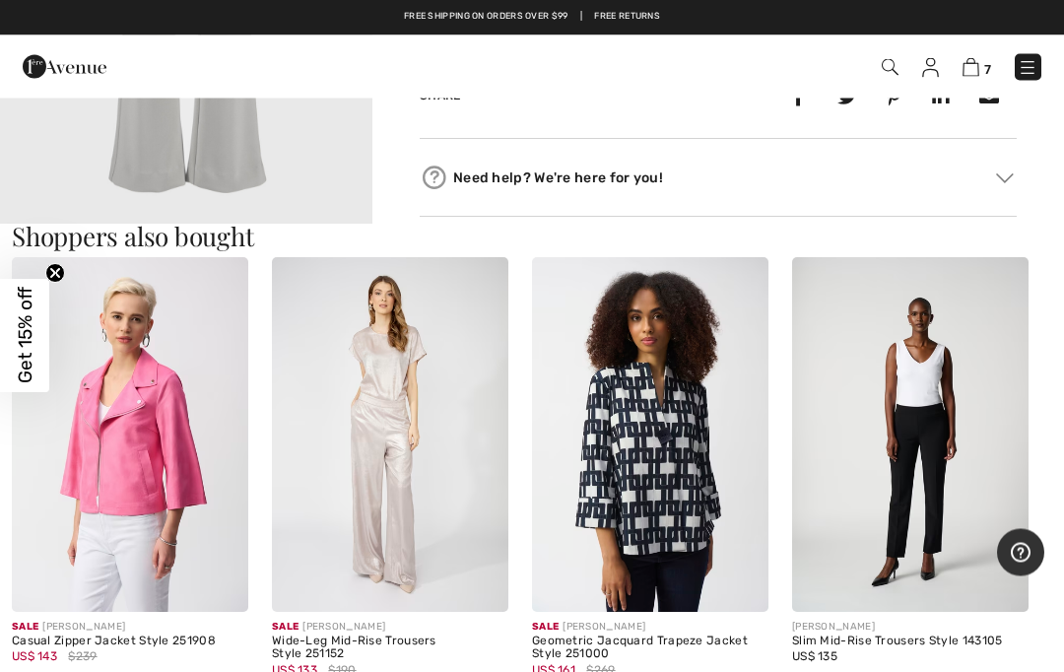
scroll to position [1042, 0]
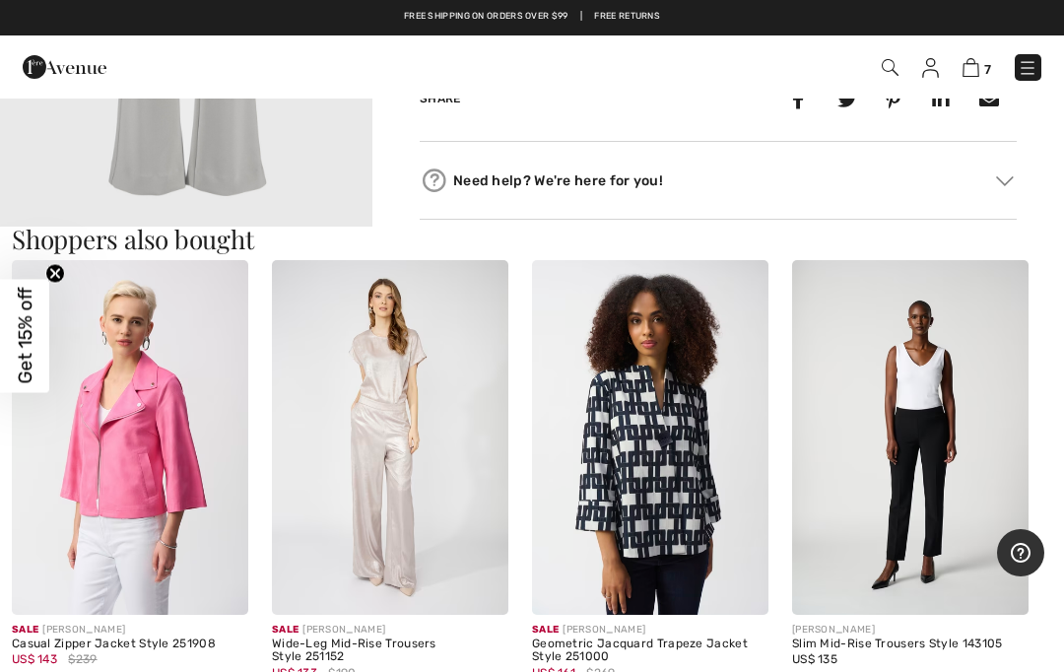
click at [858, 625] on div "[PERSON_NAME]" at bounding box center [910, 630] width 236 height 15
click at [870, 637] on div "Slim Mid-Rise Trousers Style 143105" at bounding box center [910, 644] width 236 height 14
click at [864, 647] on div "Slim Mid-Rise Trousers Style 143105" at bounding box center [910, 644] width 236 height 14
click at [844, 661] on div "US$ 135" at bounding box center [910, 659] width 236 height 18
click at [846, 613] on img at bounding box center [910, 437] width 236 height 355
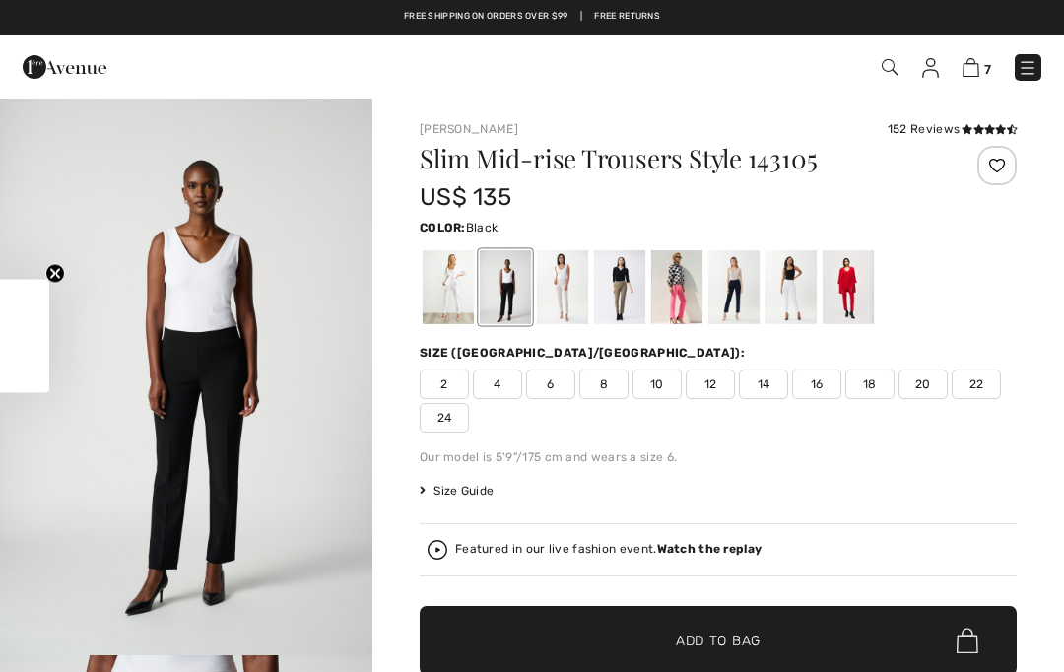
checkbox input "true"
click at [463, 298] on div at bounding box center [448, 287] width 51 height 74
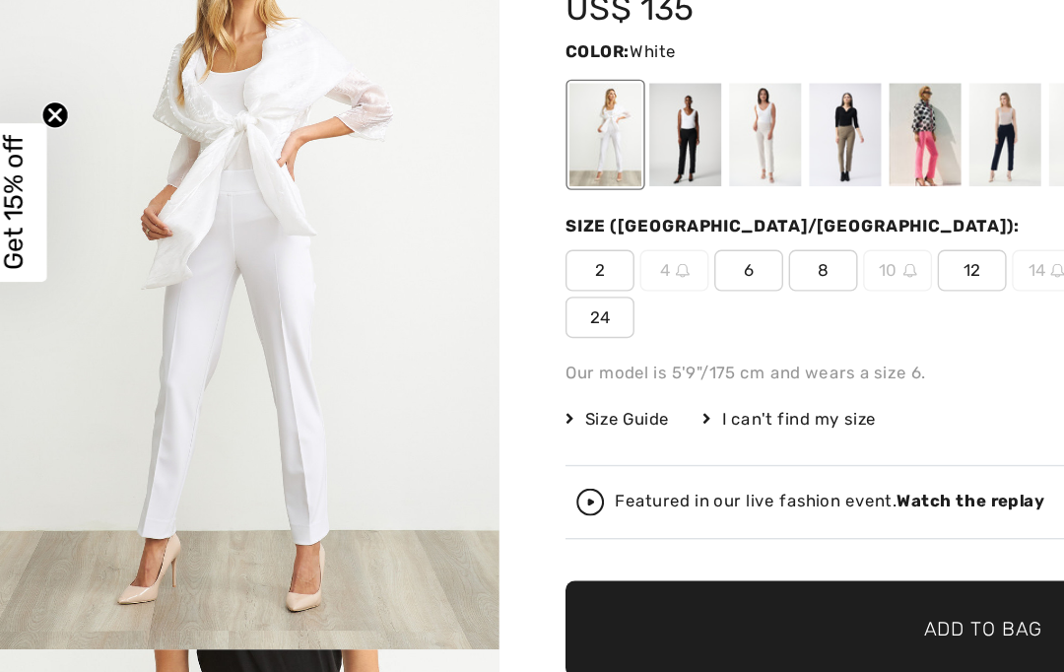
scroll to position [5, 0]
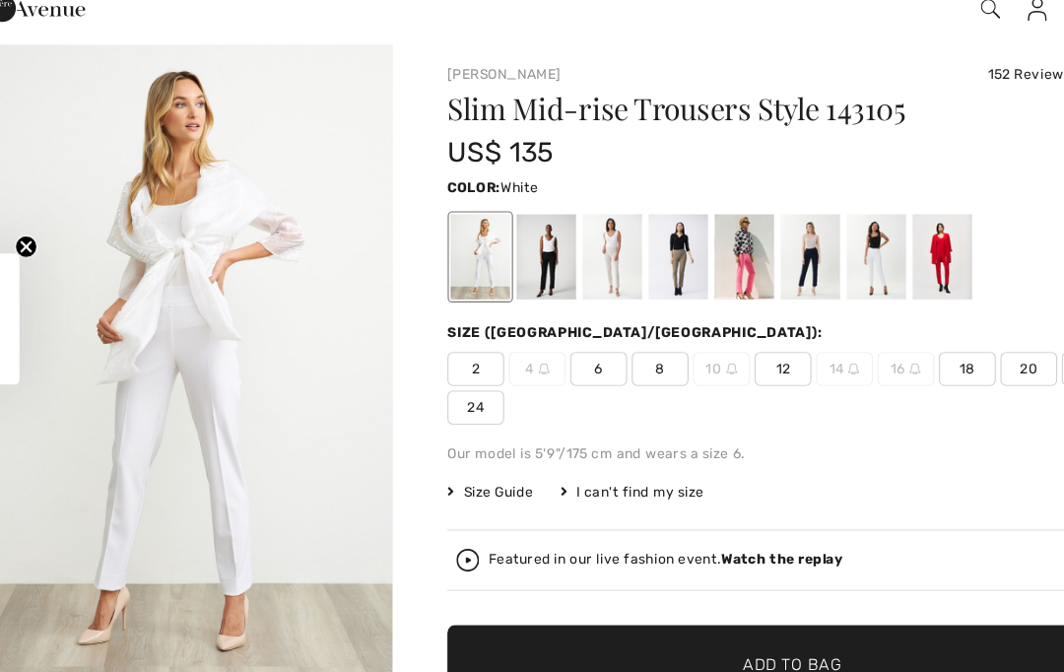
click at [480, 246] on div at bounding box center [505, 282] width 51 height 74
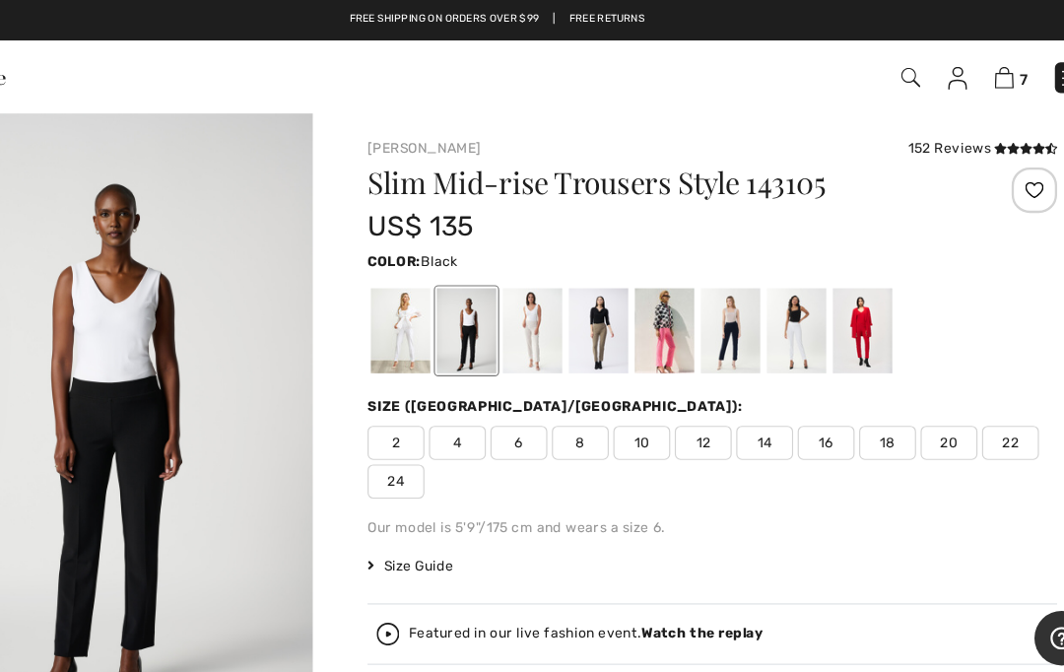
scroll to position [0, 0]
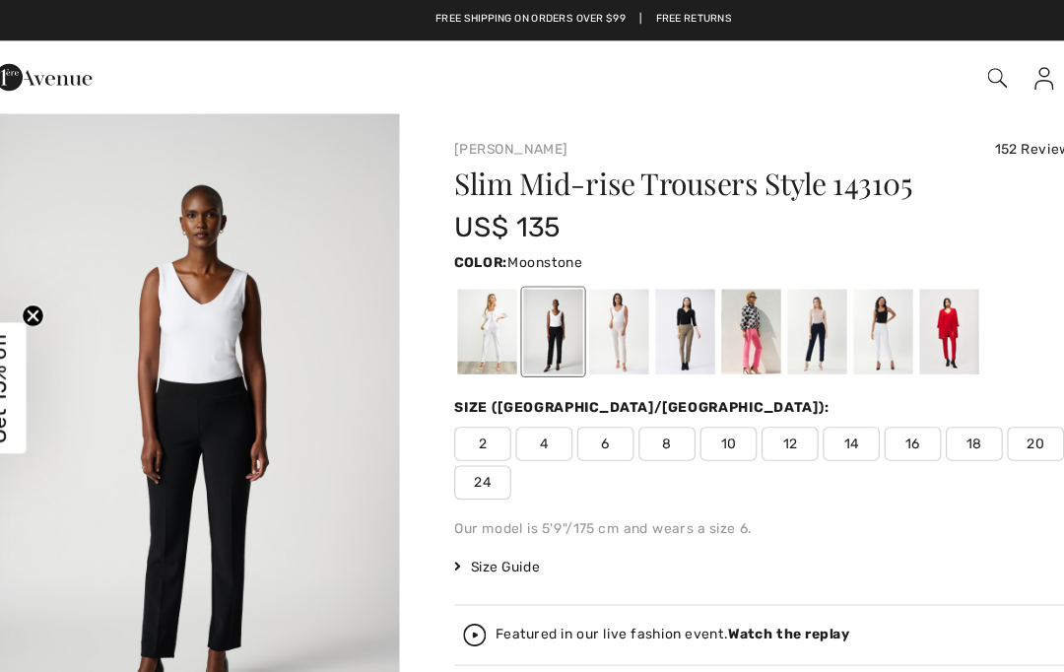
click at [542, 281] on div at bounding box center [562, 287] width 51 height 74
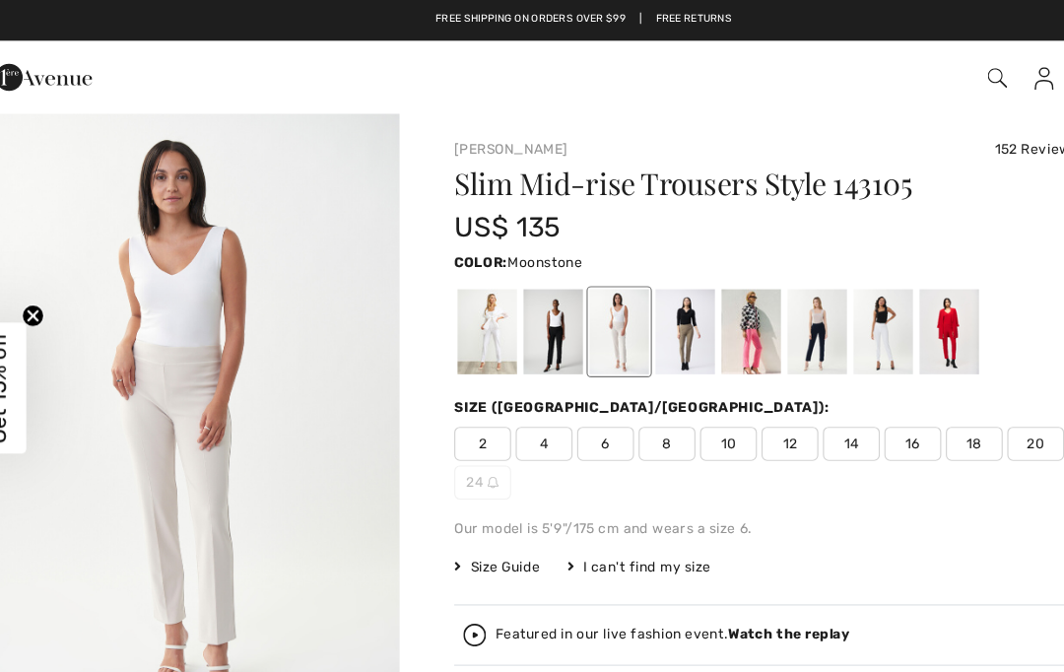
click at [597, 301] on div at bounding box center [619, 287] width 51 height 74
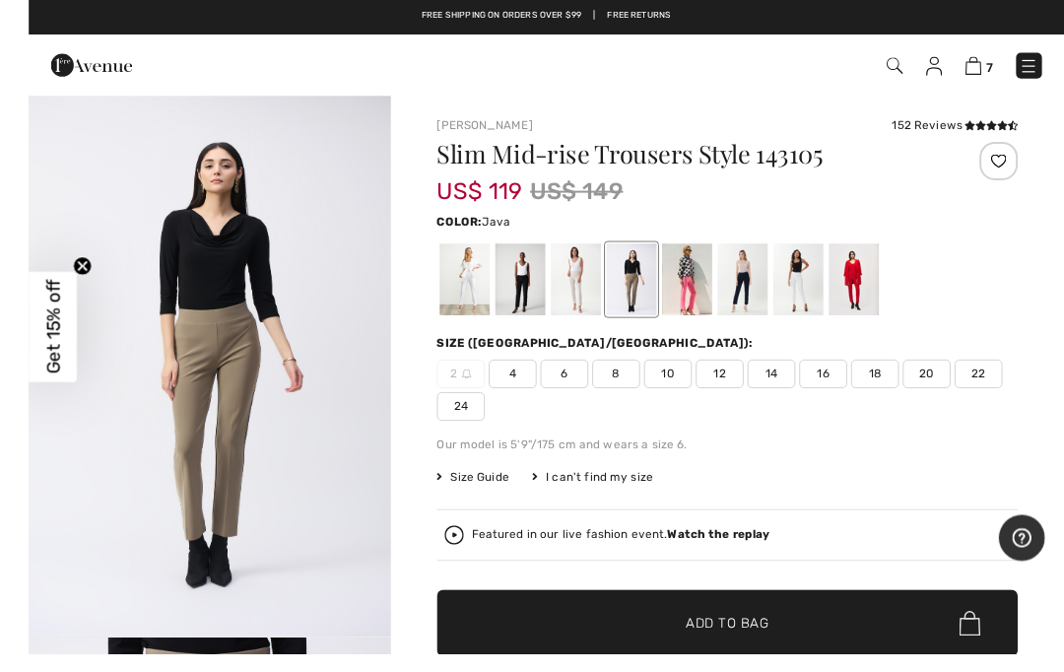
scroll to position [7, 0]
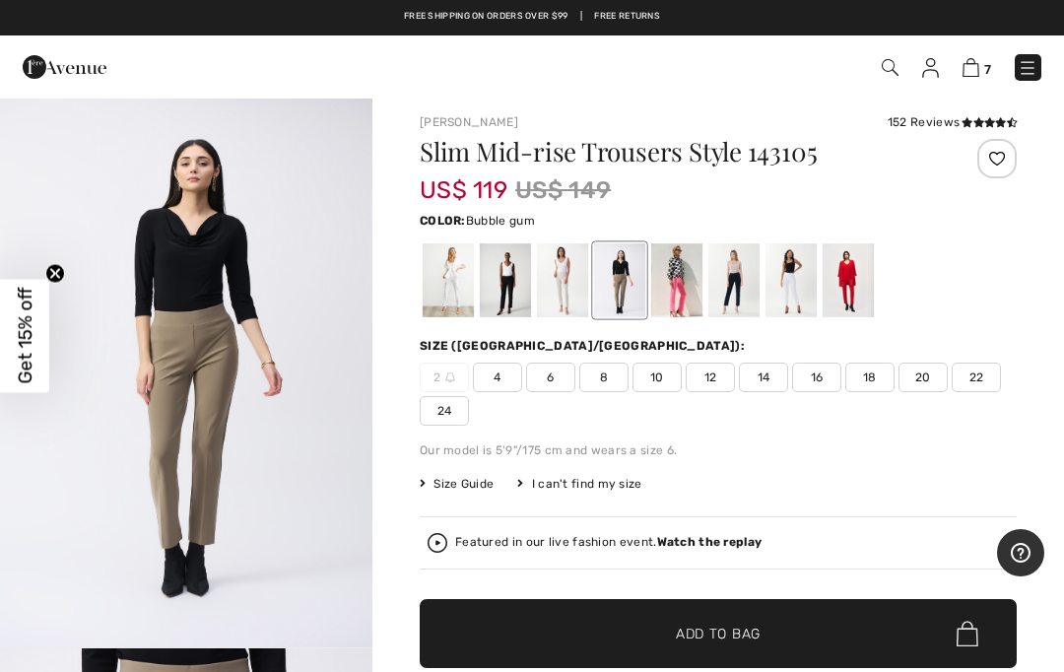
click at [674, 278] on div at bounding box center [676, 280] width 51 height 74
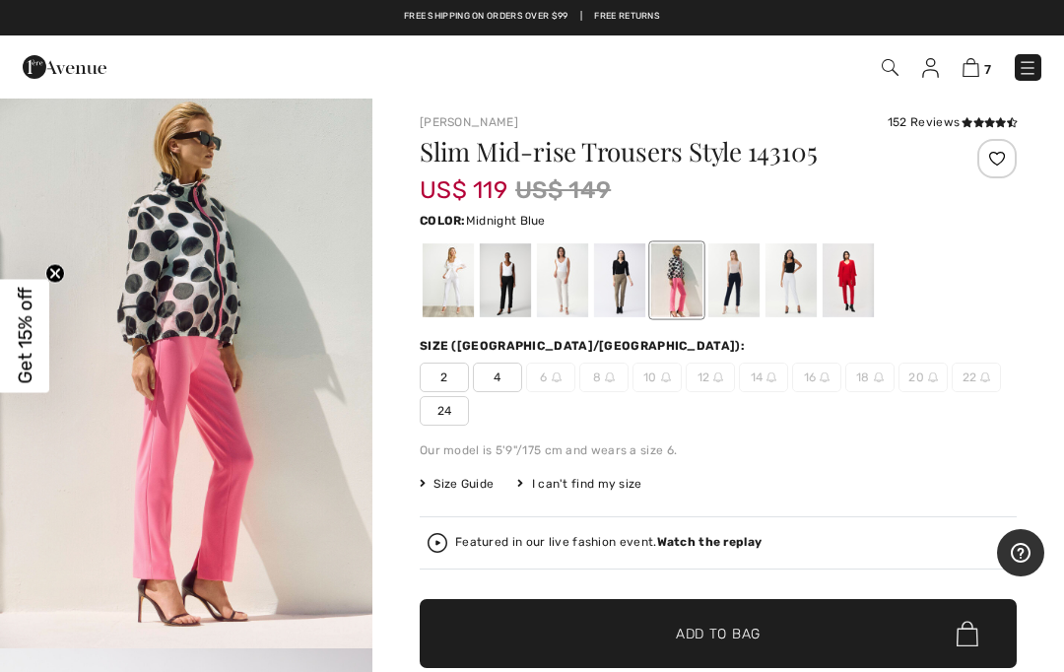
click at [740, 302] on div at bounding box center [733, 280] width 51 height 74
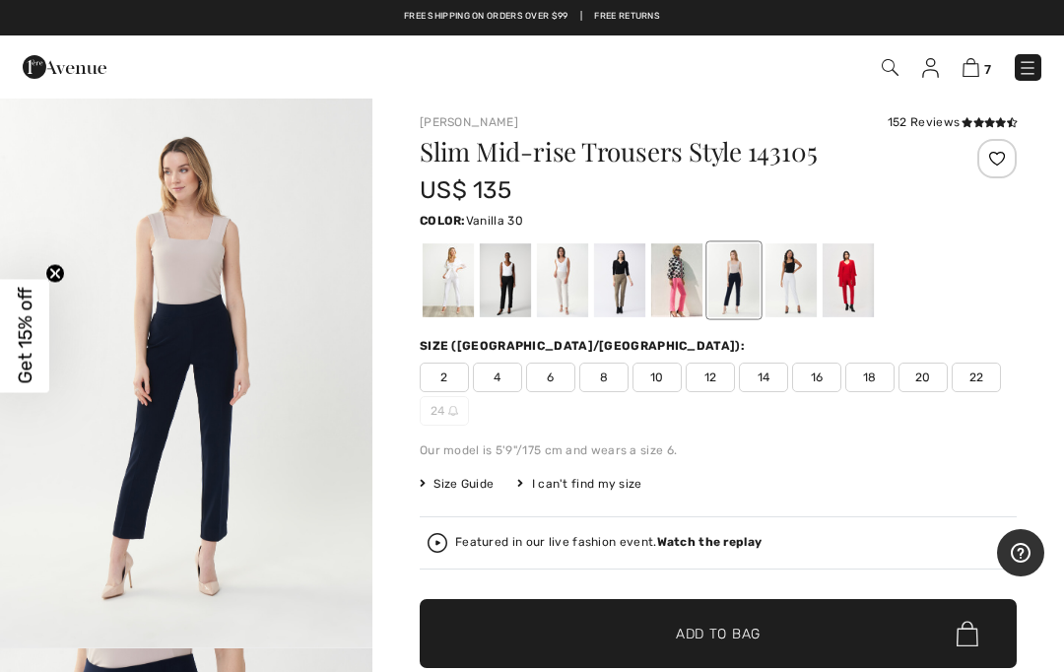
click at [801, 293] on div at bounding box center [791, 280] width 51 height 74
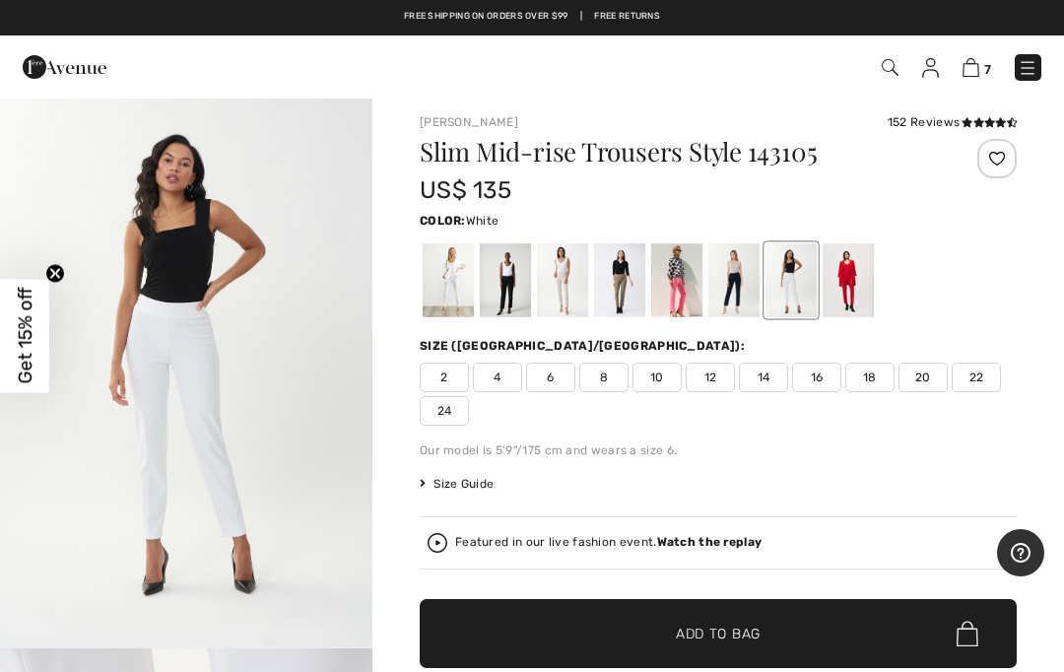
click at [462, 279] on div at bounding box center [448, 280] width 51 height 74
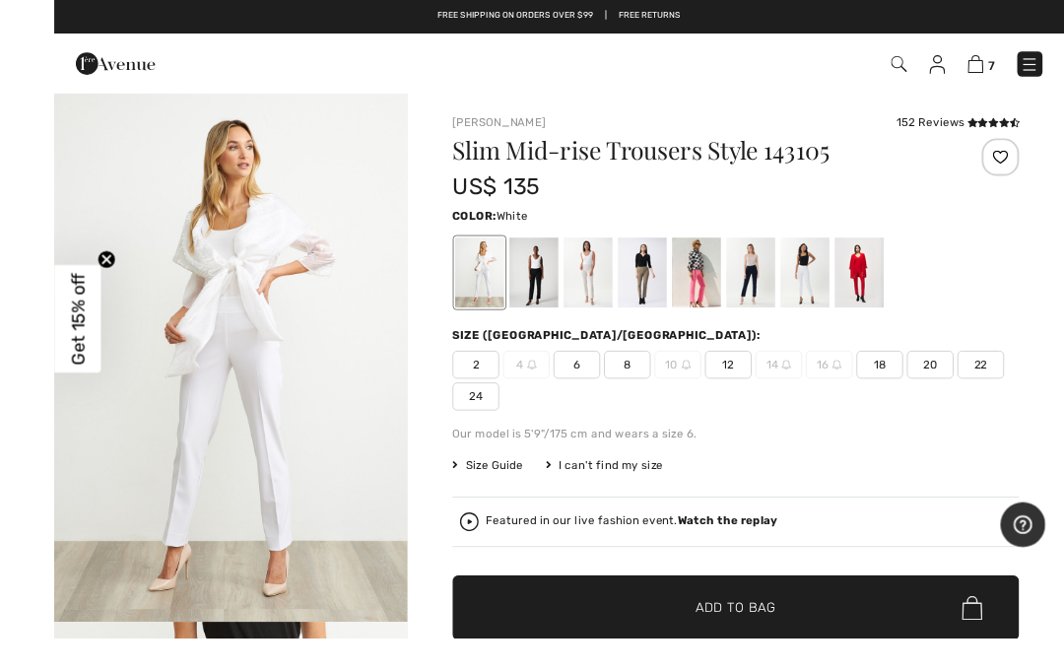
scroll to position [26, 0]
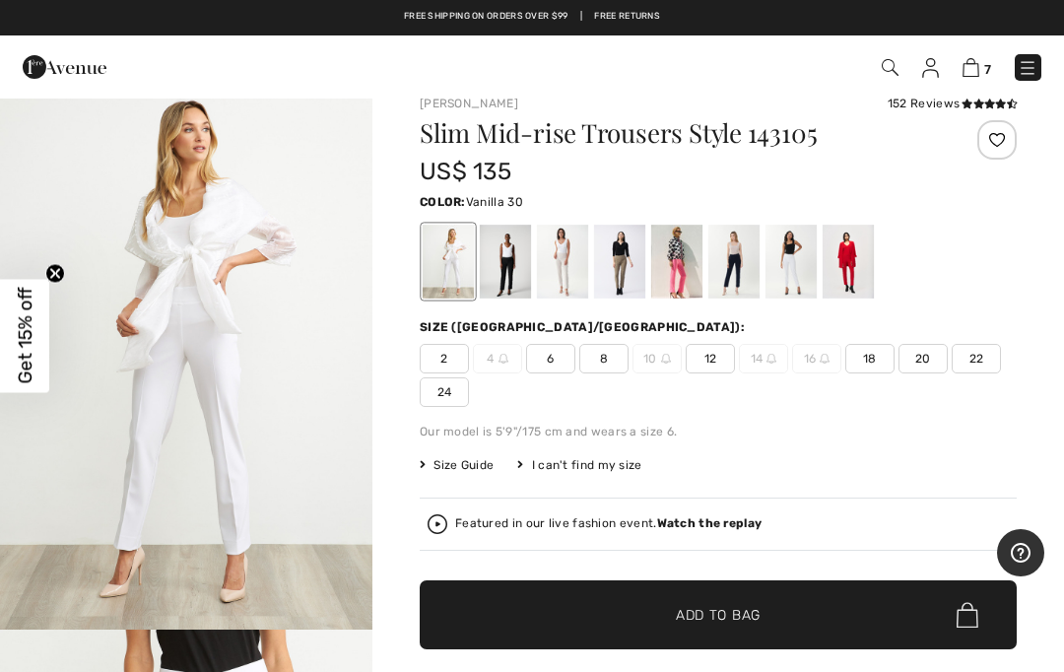
click at [792, 257] on div at bounding box center [791, 262] width 51 height 74
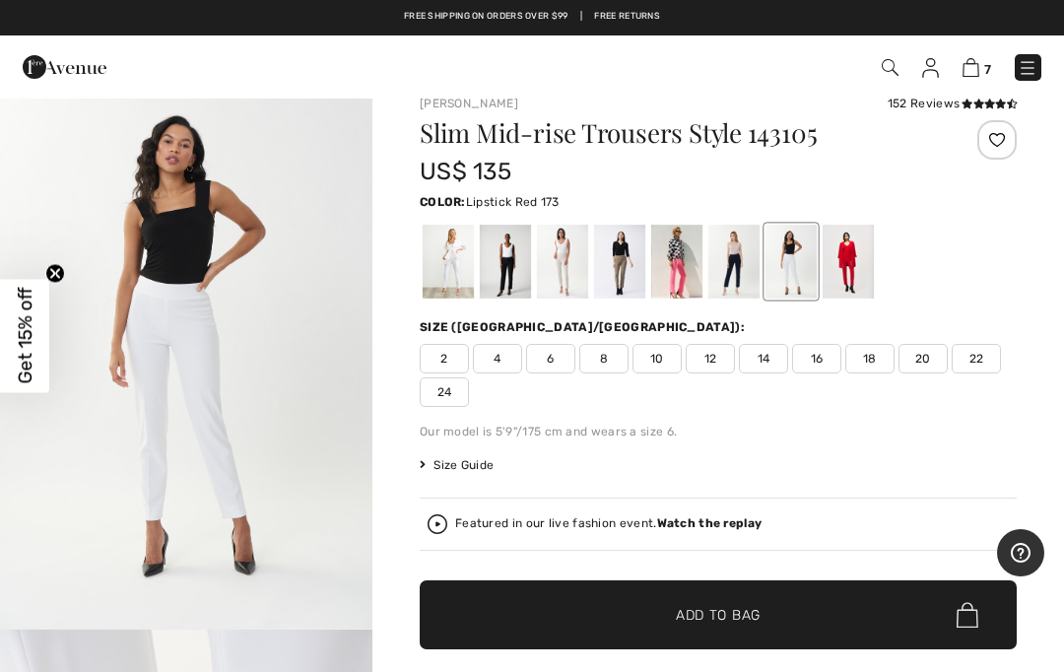
click at [851, 273] on div at bounding box center [848, 262] width 51 height 74
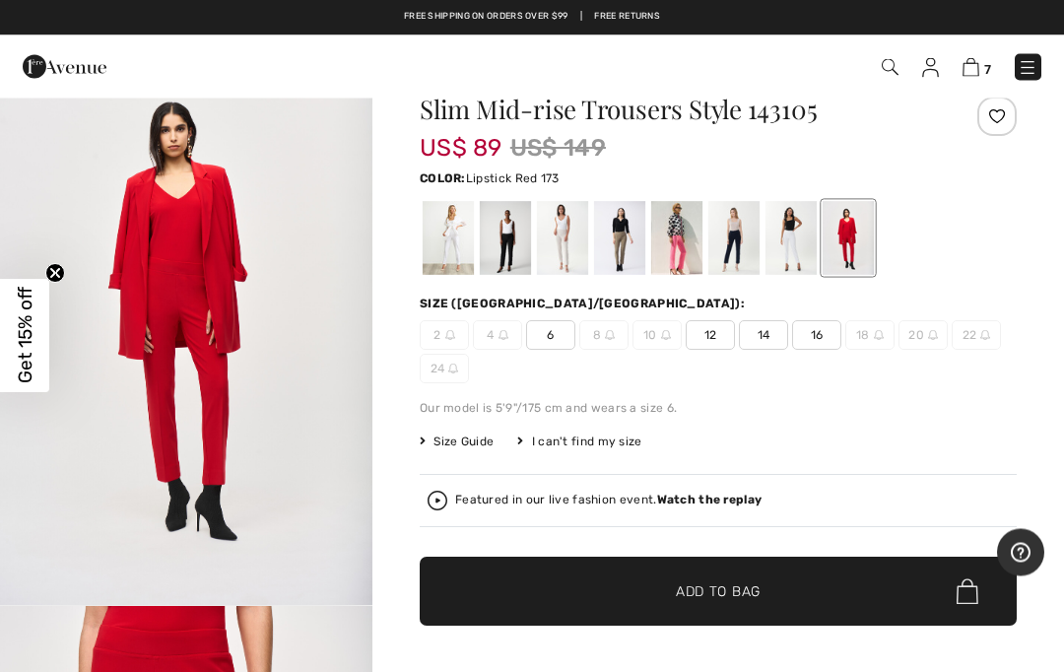
scroll to position [0, 0]
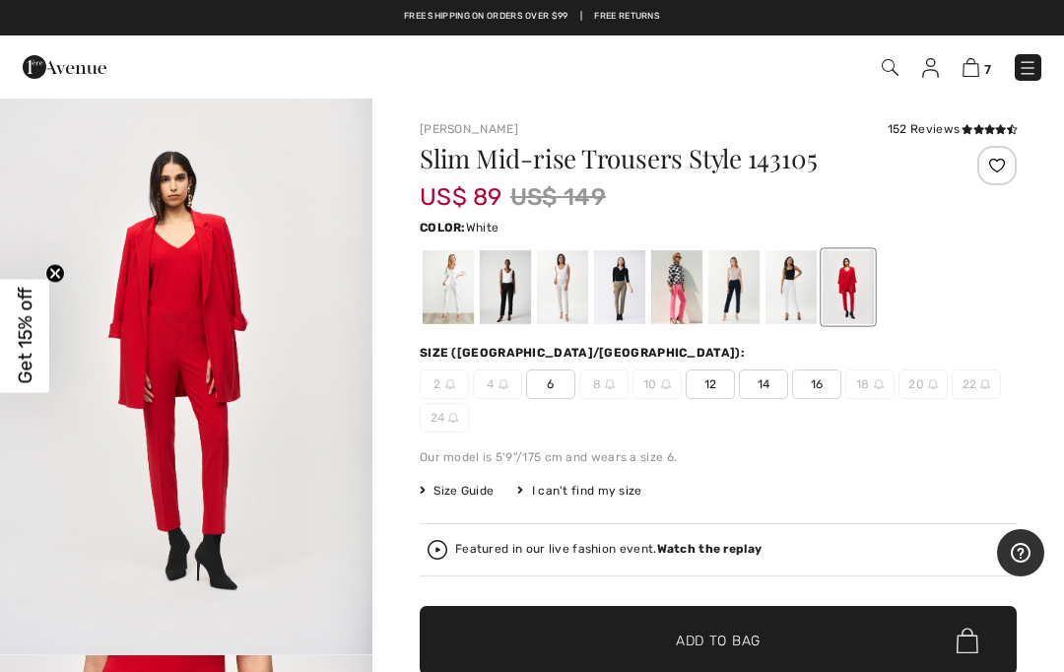
click at [461, 302] on div at bounding box center [448, 287] width 51 height 74
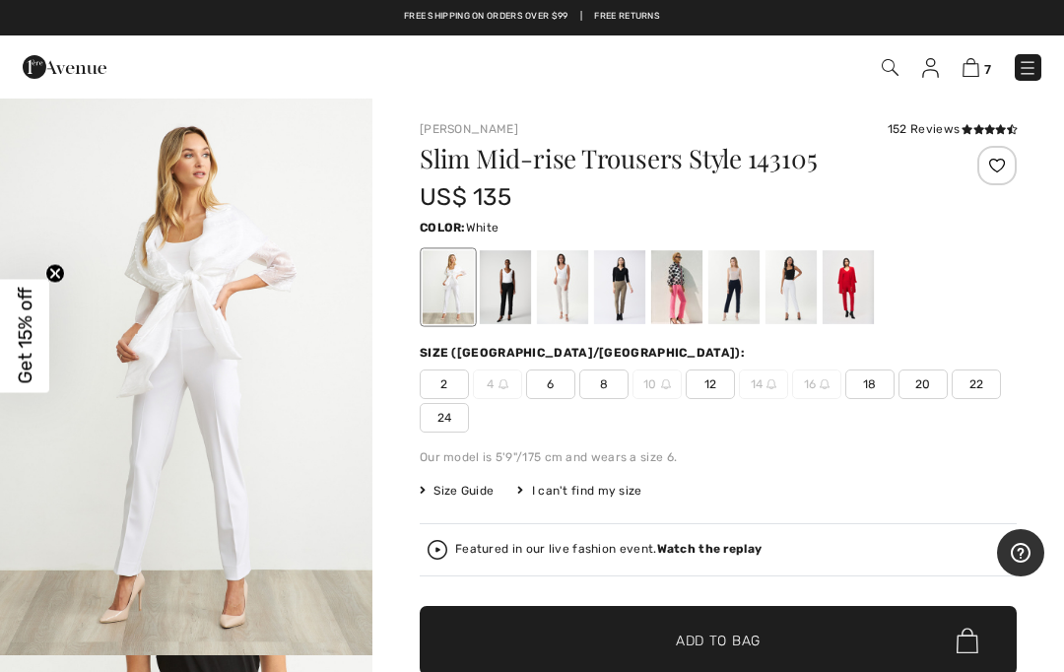
click at [570, 320] on div at bounding box center [562, 287] width 51 height 74
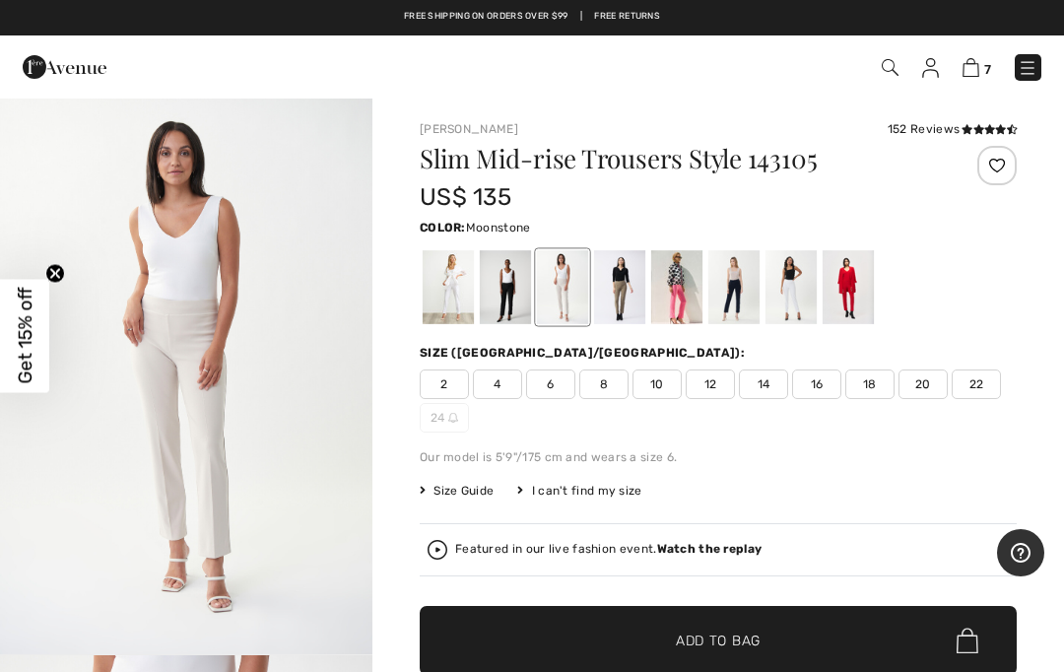
click at [625, 310] on div at bounding box center [619, 287] width 51 height 74
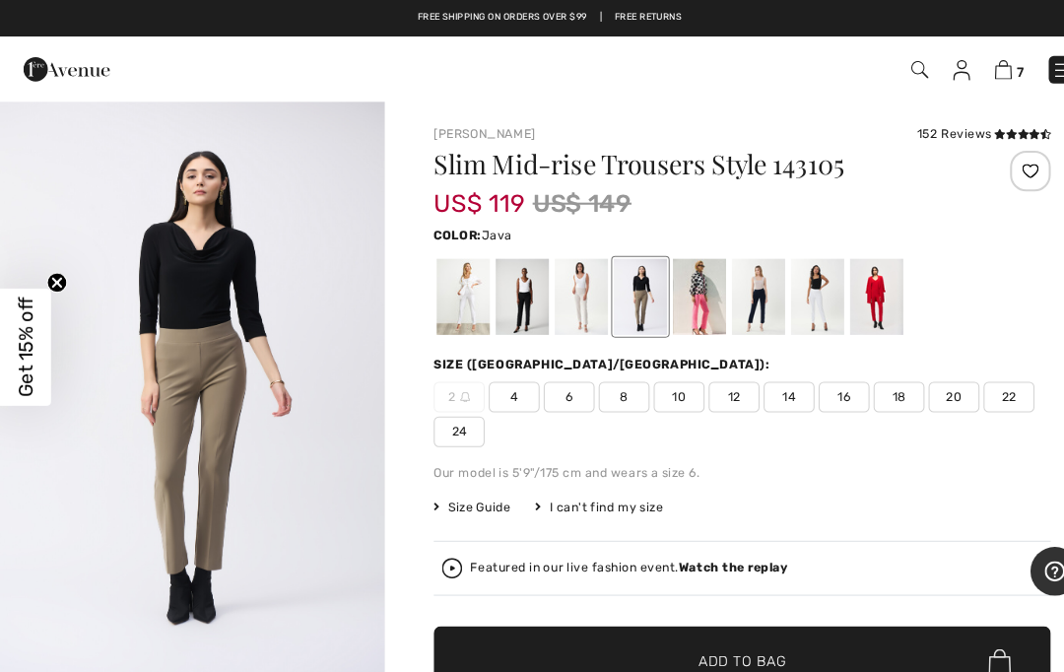
click at [680, 311] on div at bounding box center [676, 287] width 51 height 74
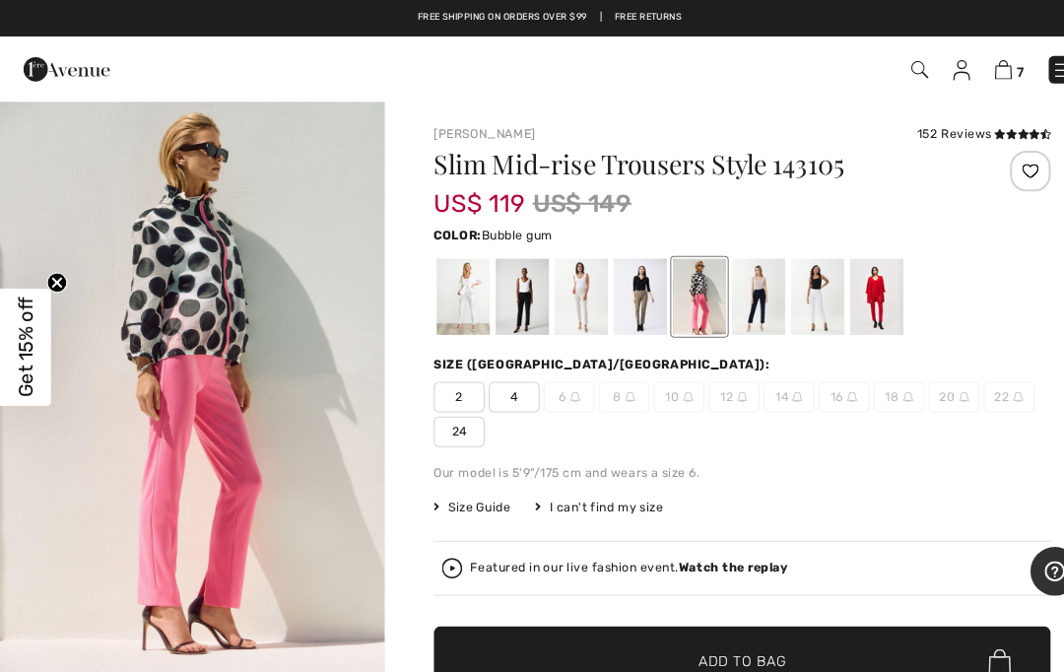
click at [793, 304] on div at bounding box center [791, 287] width 51 height 74
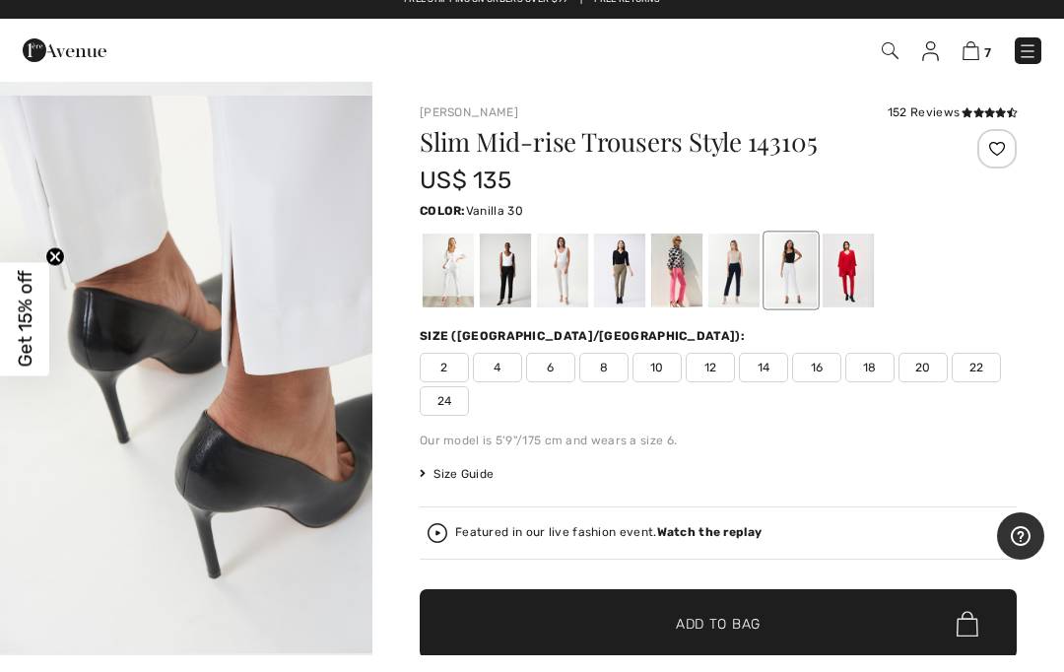
scroll to position [17, 0]
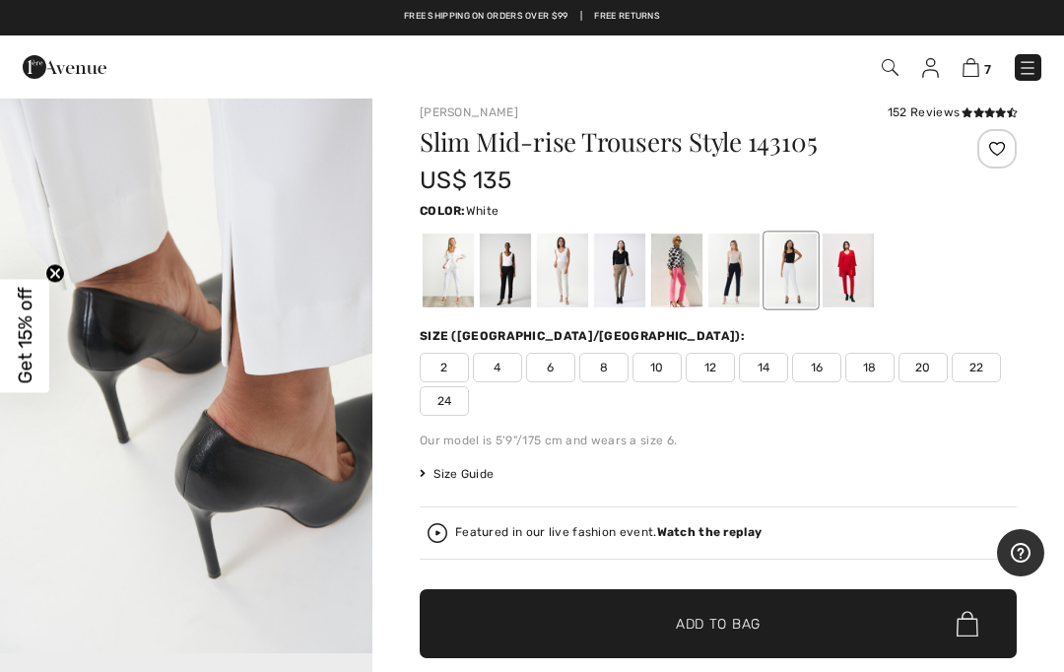
click at [465, 273] on div at bounding box center [448, 270] width 51 height 74
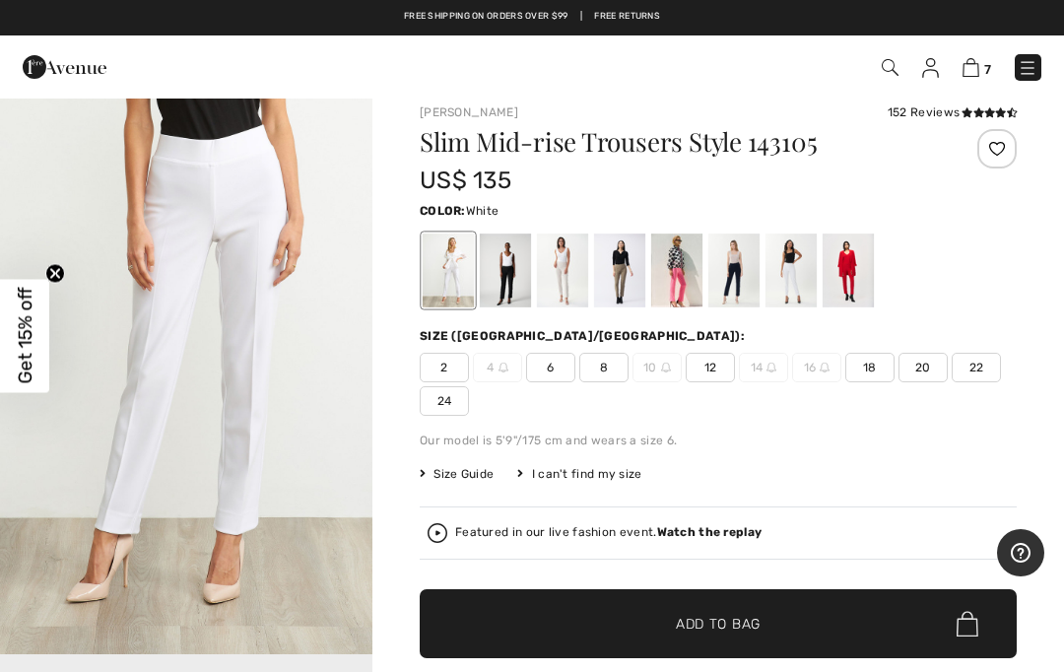
scroll to position [0, 0]
